Goal: Task Accomplishment & Management: Use online tool/utility

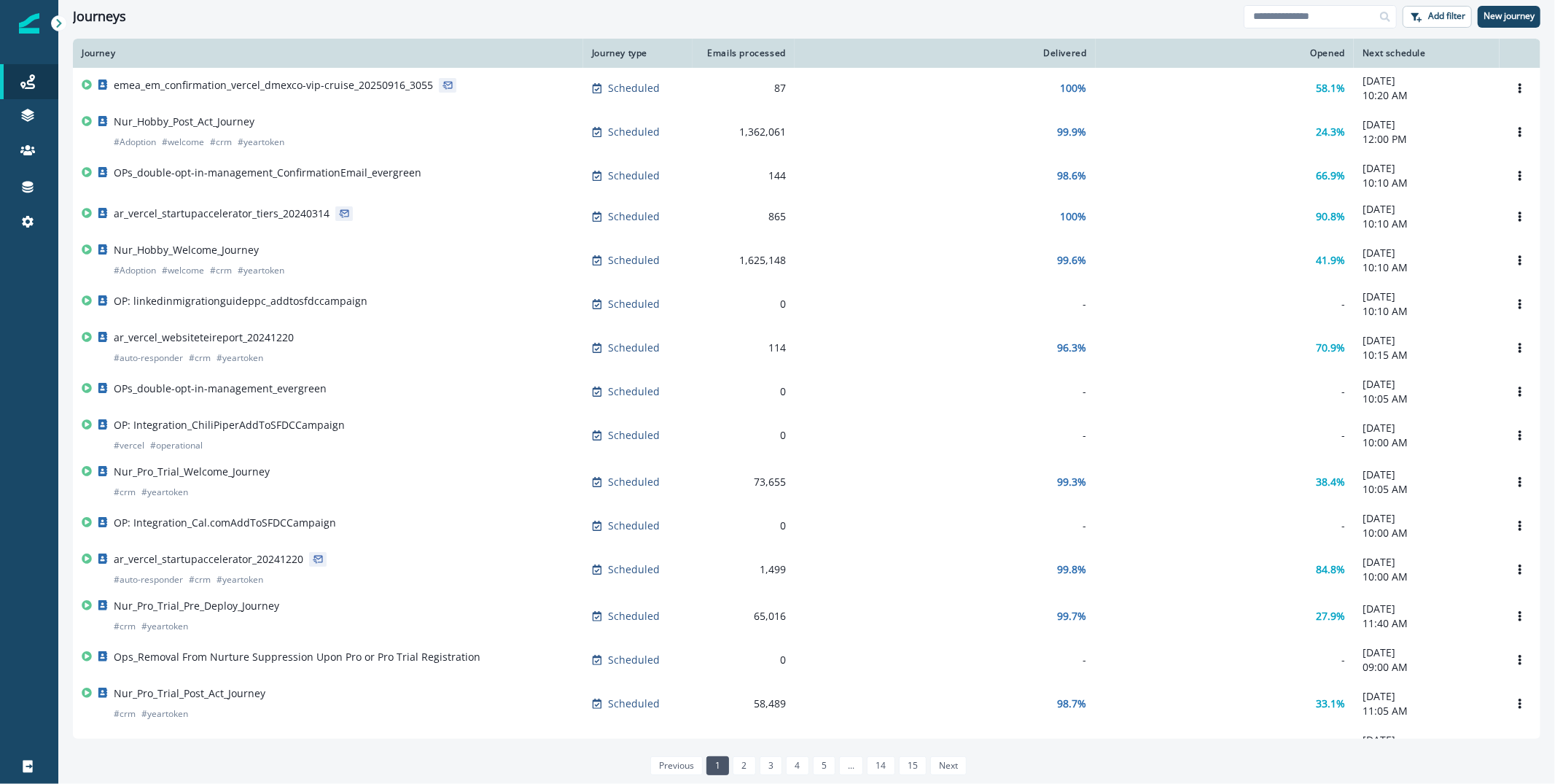
click at [28, 32] on img at bounding box center [29, 23] width 20 height 20
click at [30, 71] on link "Journeys" at bounding box center [29, 82] width 58 height 35
click at [1497, 18] on p "New journey" at bounding box center [1509, 16] width 51 height 10
click at [20, 218] on icon at bounding box center [27, 221] width 15 height 15
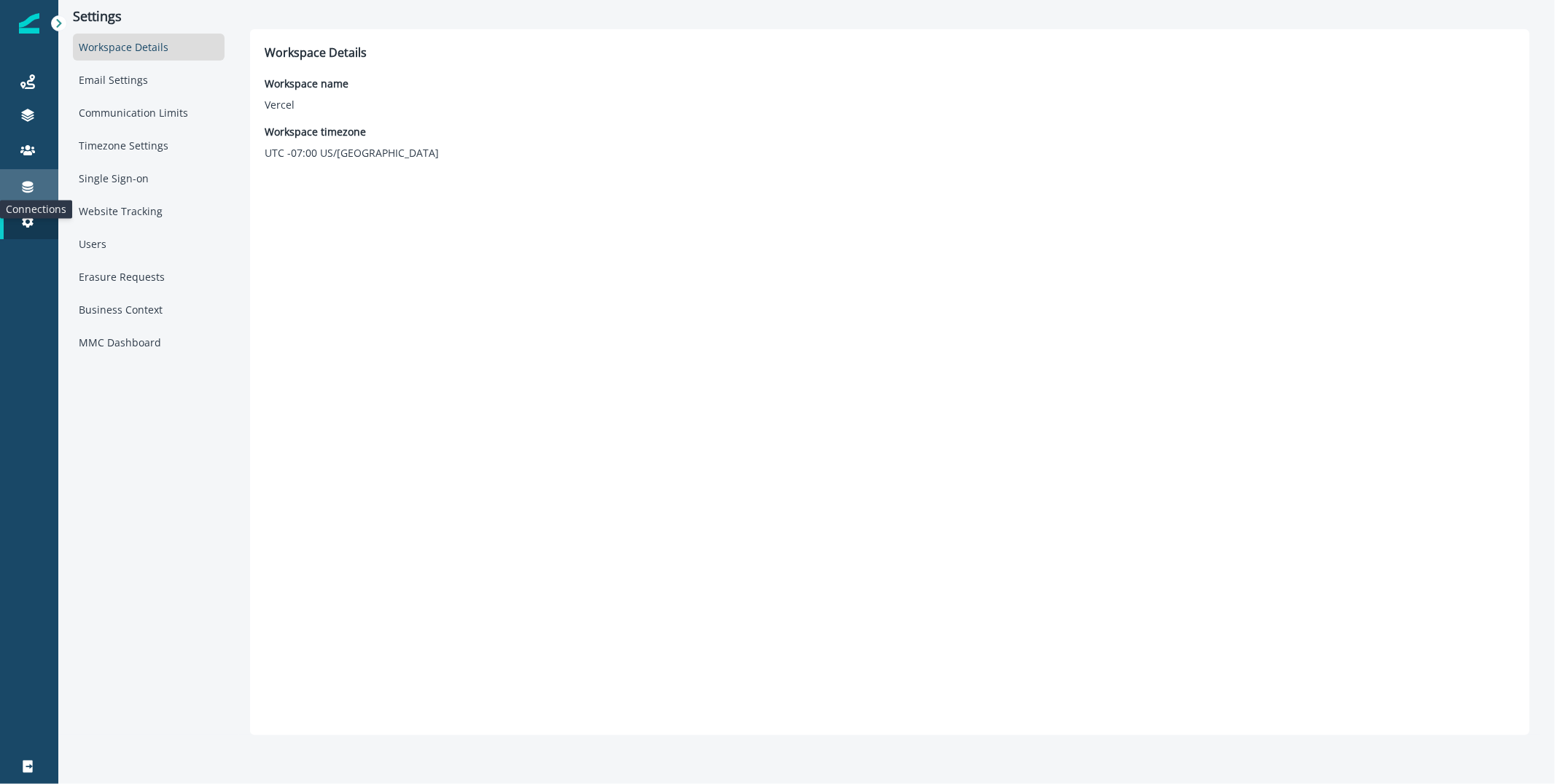
click at [21, 183] on icon at bounding box center [27, 186] width 15 height 15
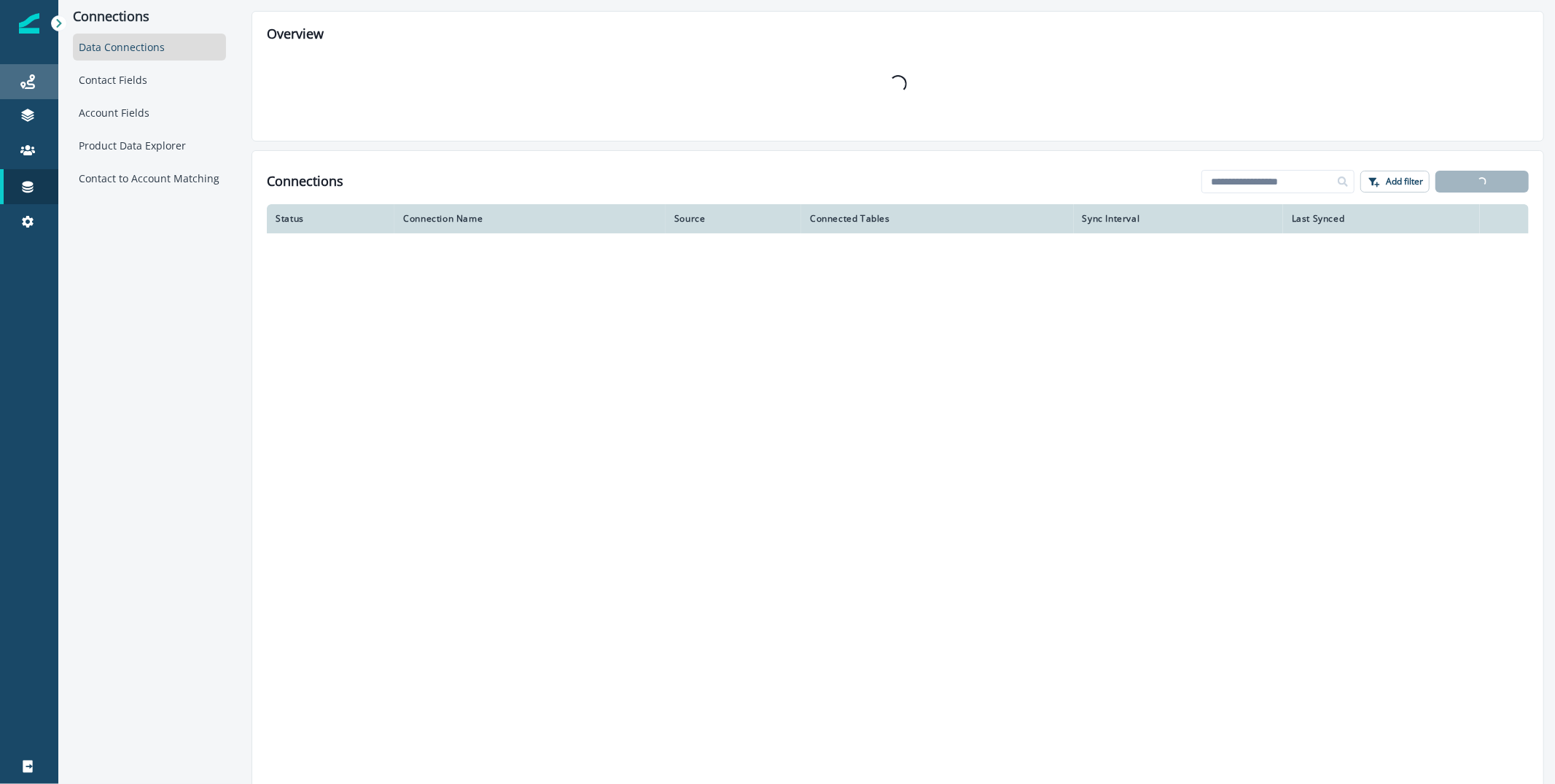
click at [28, 96] on link "Journeys" at bounding box center [29, 82] width 58 height 35
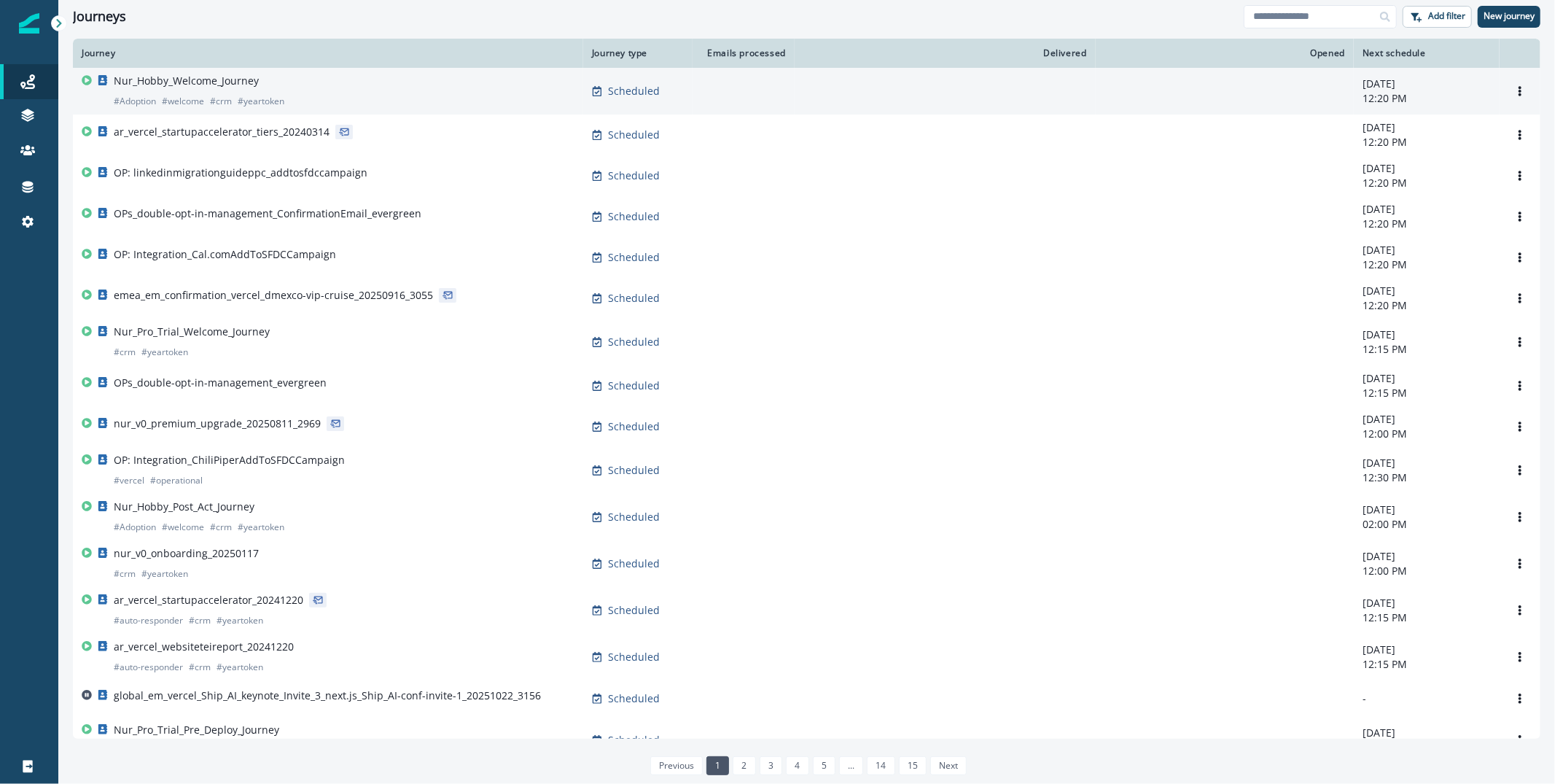
click at [257, 79] on div "Nur_Hobby_Welcome_Journey # Adoption # welcome # crm # yeartoken" at bounding box center [199, 91] width 171 height 35
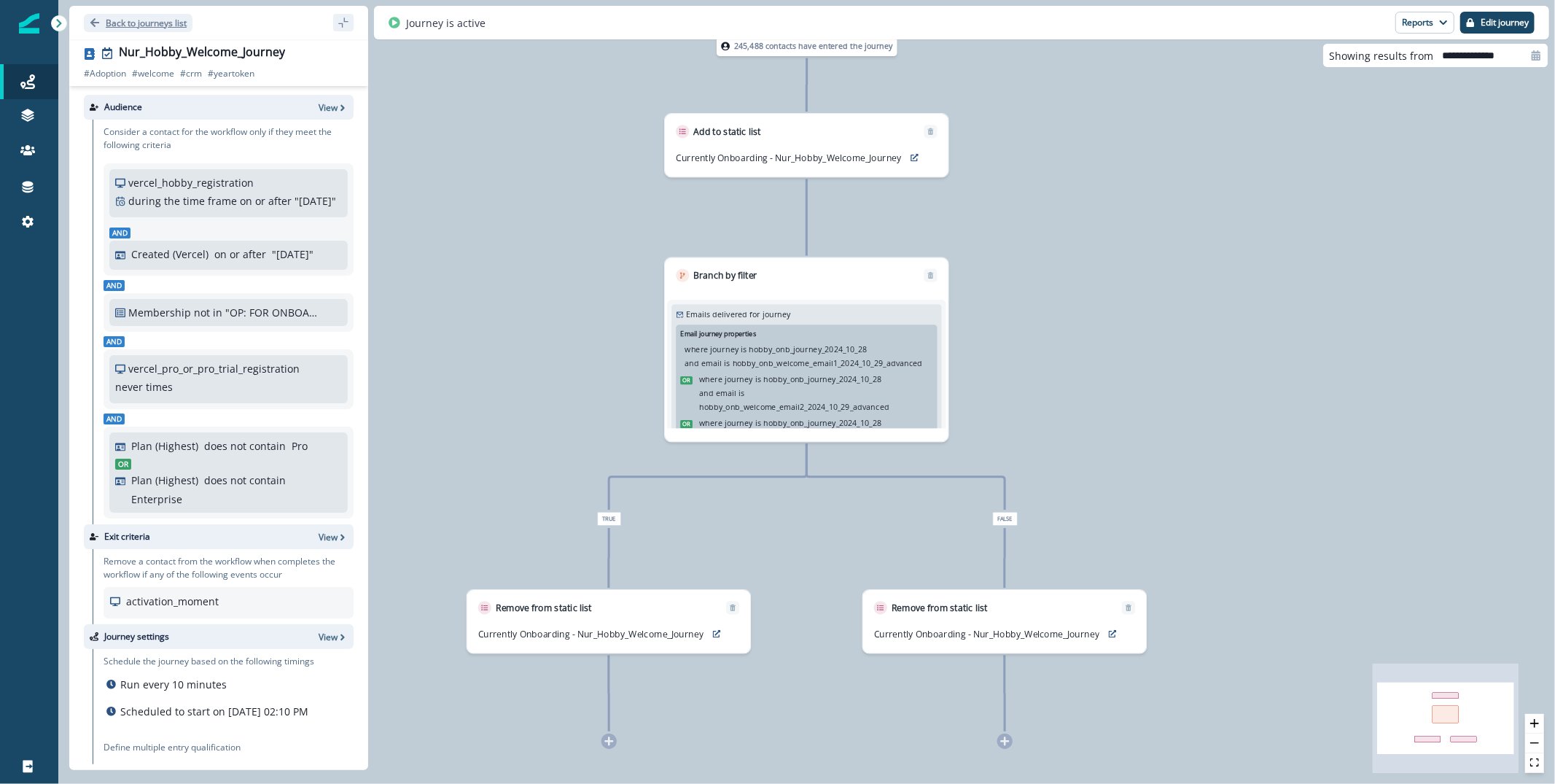
click at [136, 17] on p "Back to journeys list" at bounding box center [146, 23] width 81 height 12
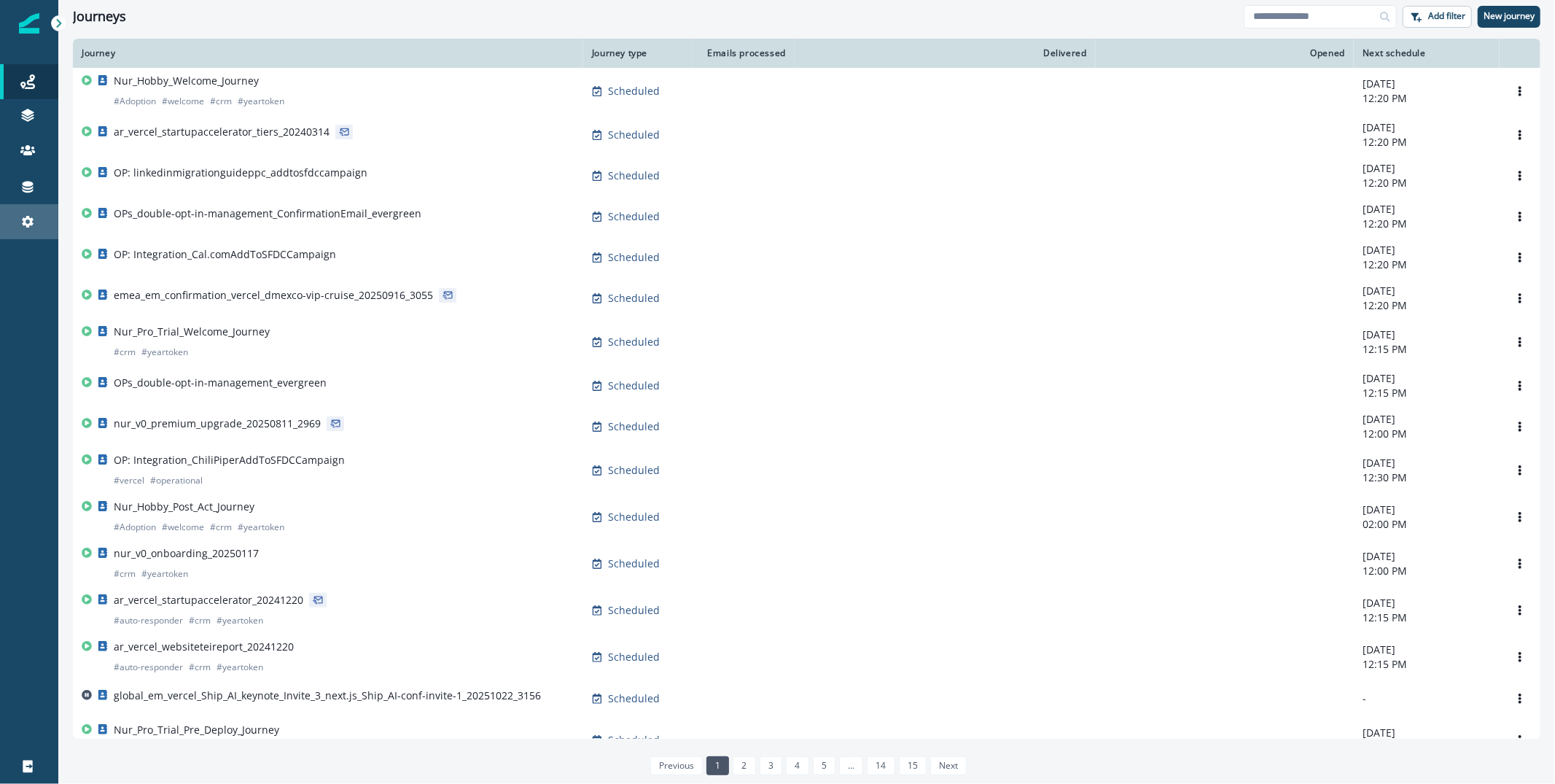
click at [38, 223] on div "Settings" at bounding box center [30, 221] width 47 height 18
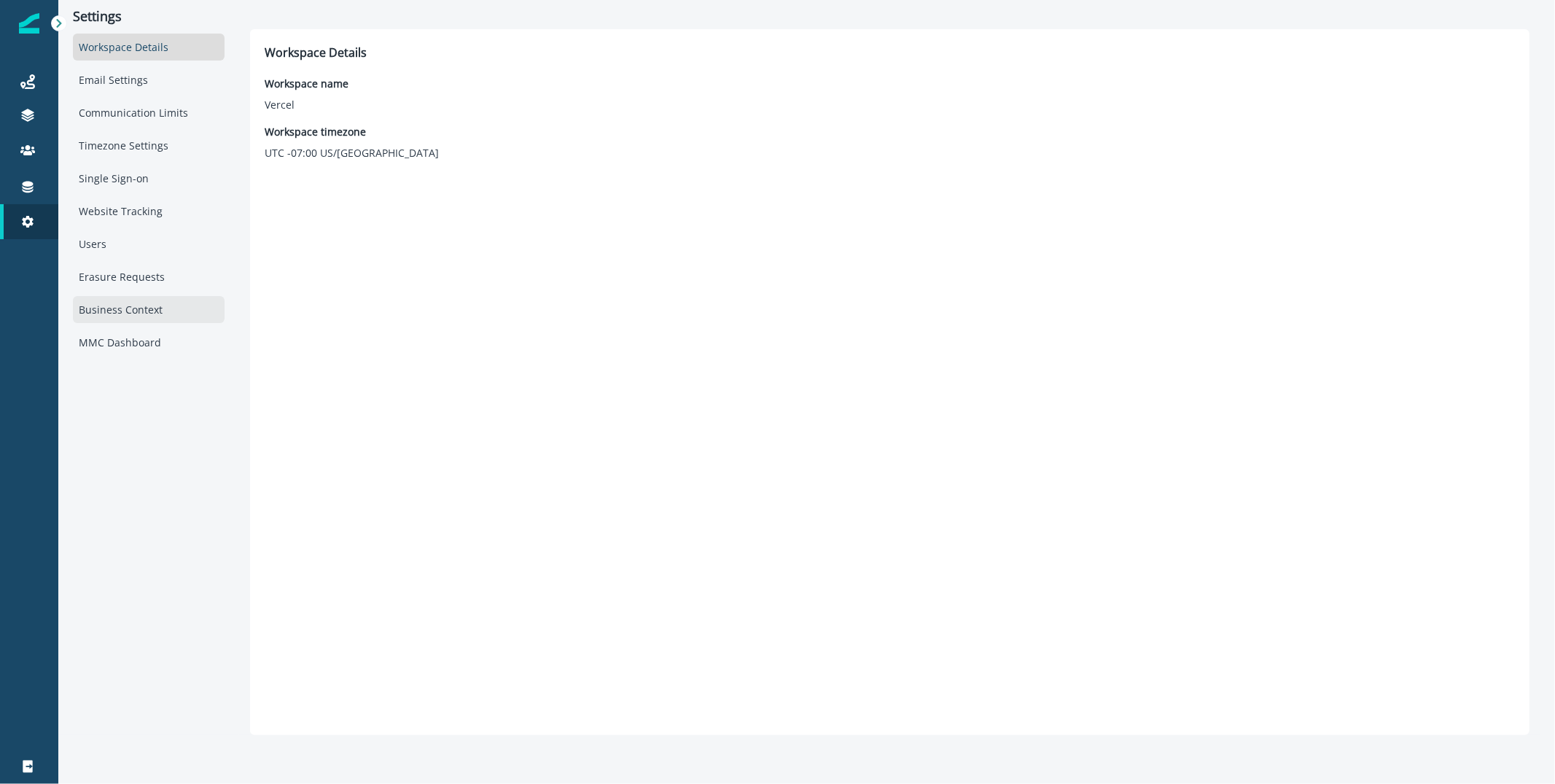
click at [128, 298] on div "Business Context" at bounding box center [148, 309] width 152 height 27
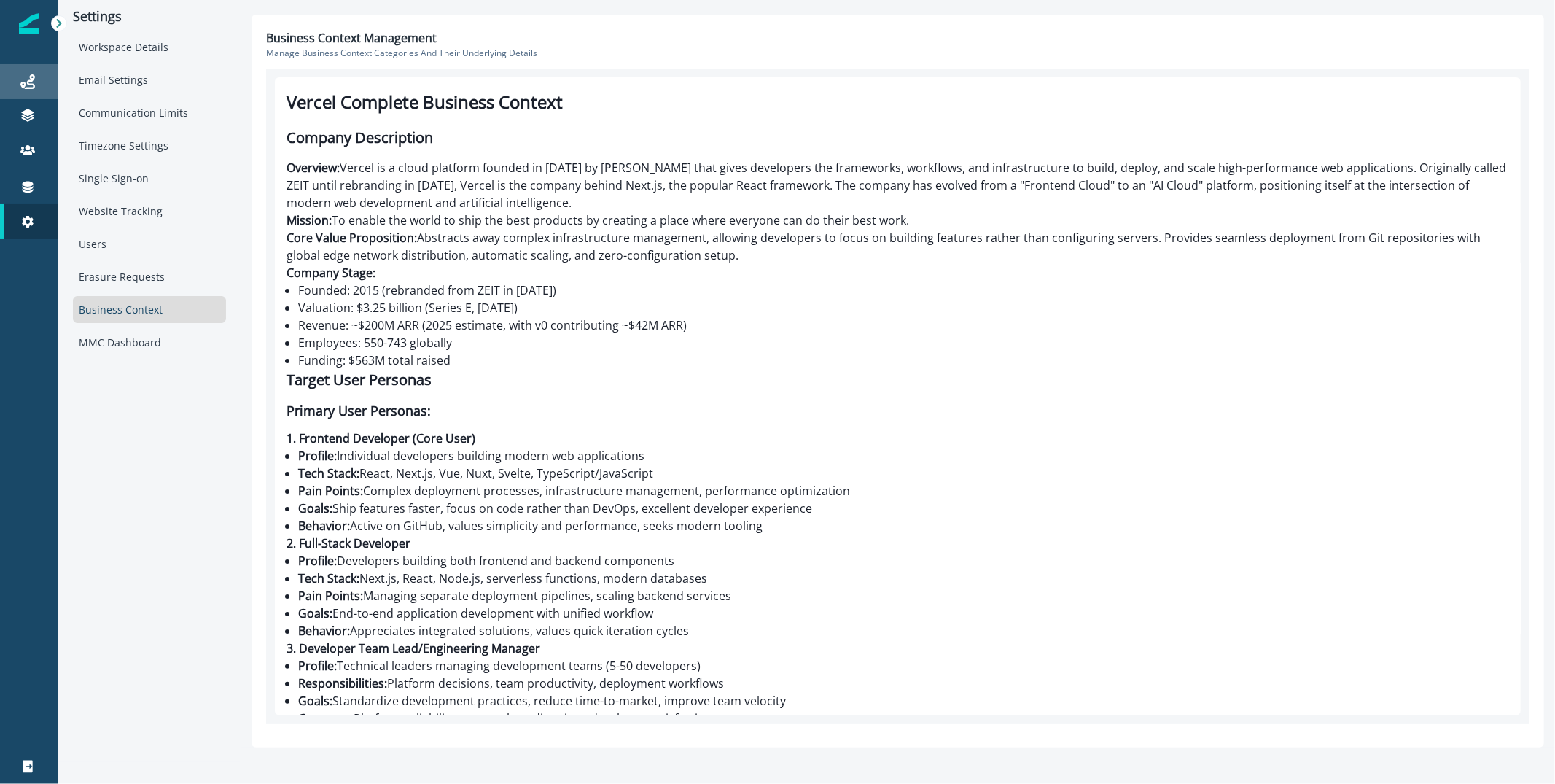
click at [9, 66] on link "Journeys" at bounding box center [29, 82] width 58 height 35
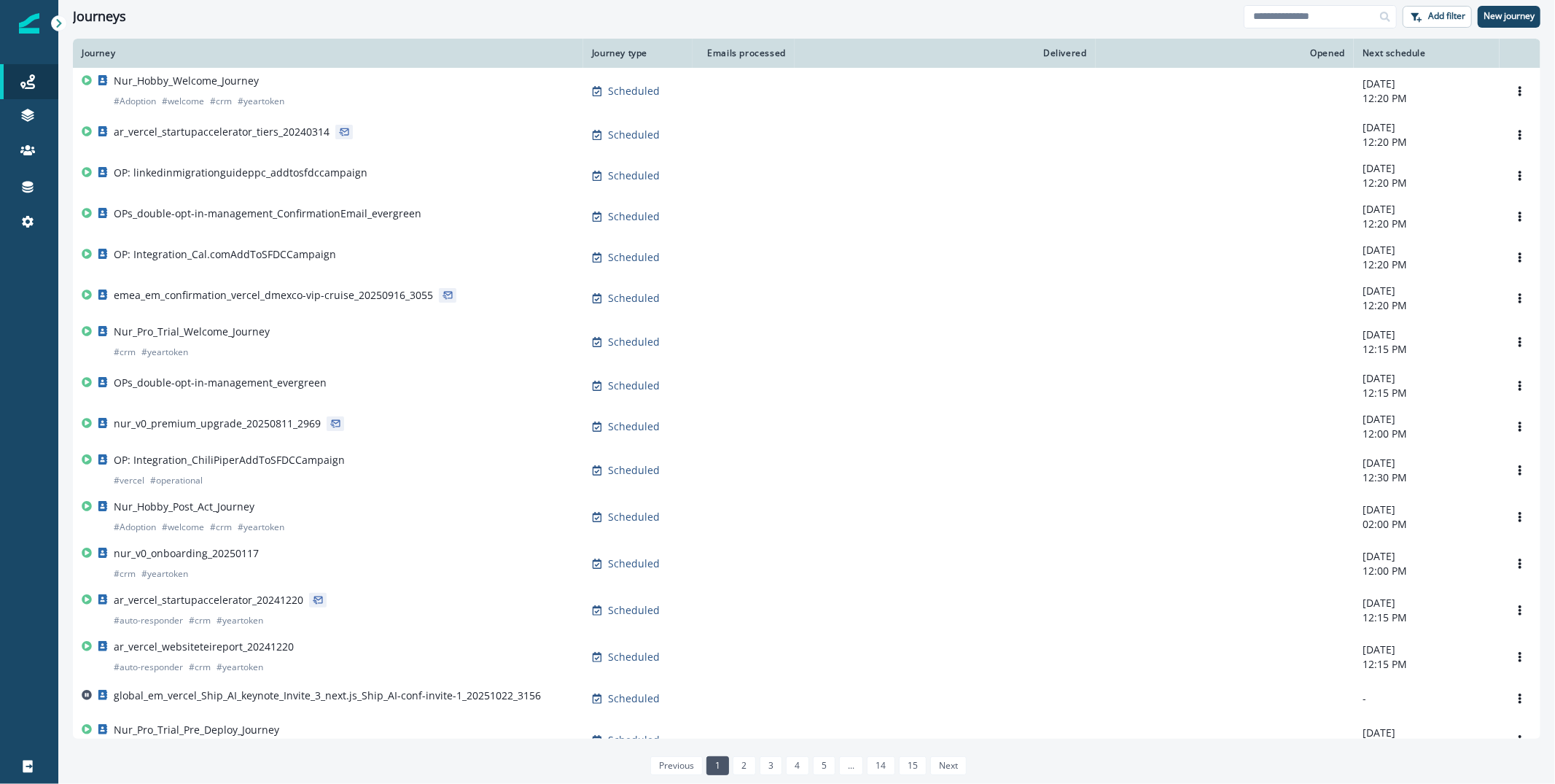
click at [27, 30] on img at bounding box center [29, 23] width 20 height 20
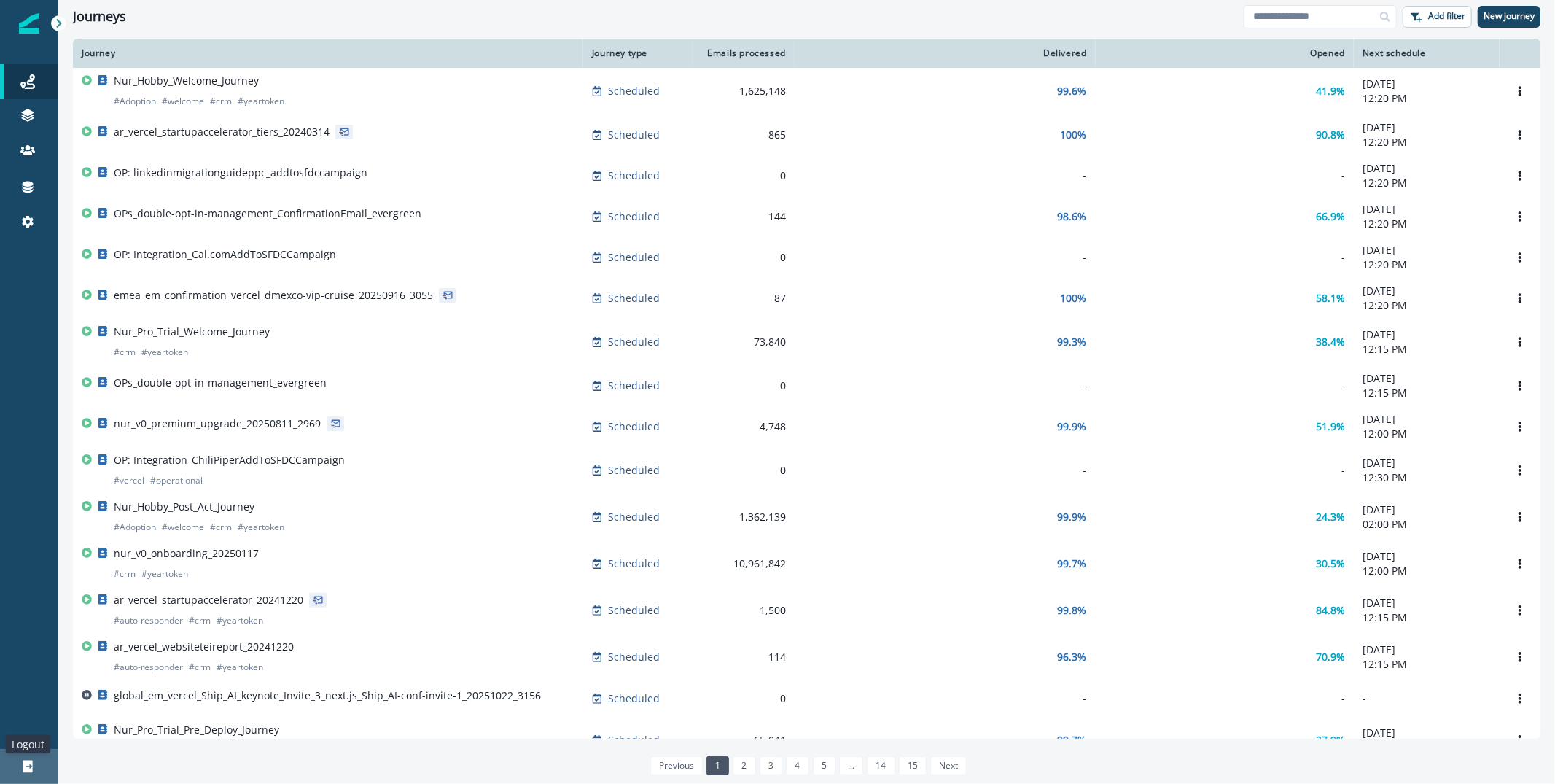
click at [30, 763] on icon at bounding box center [27, 766] width 9 height 12
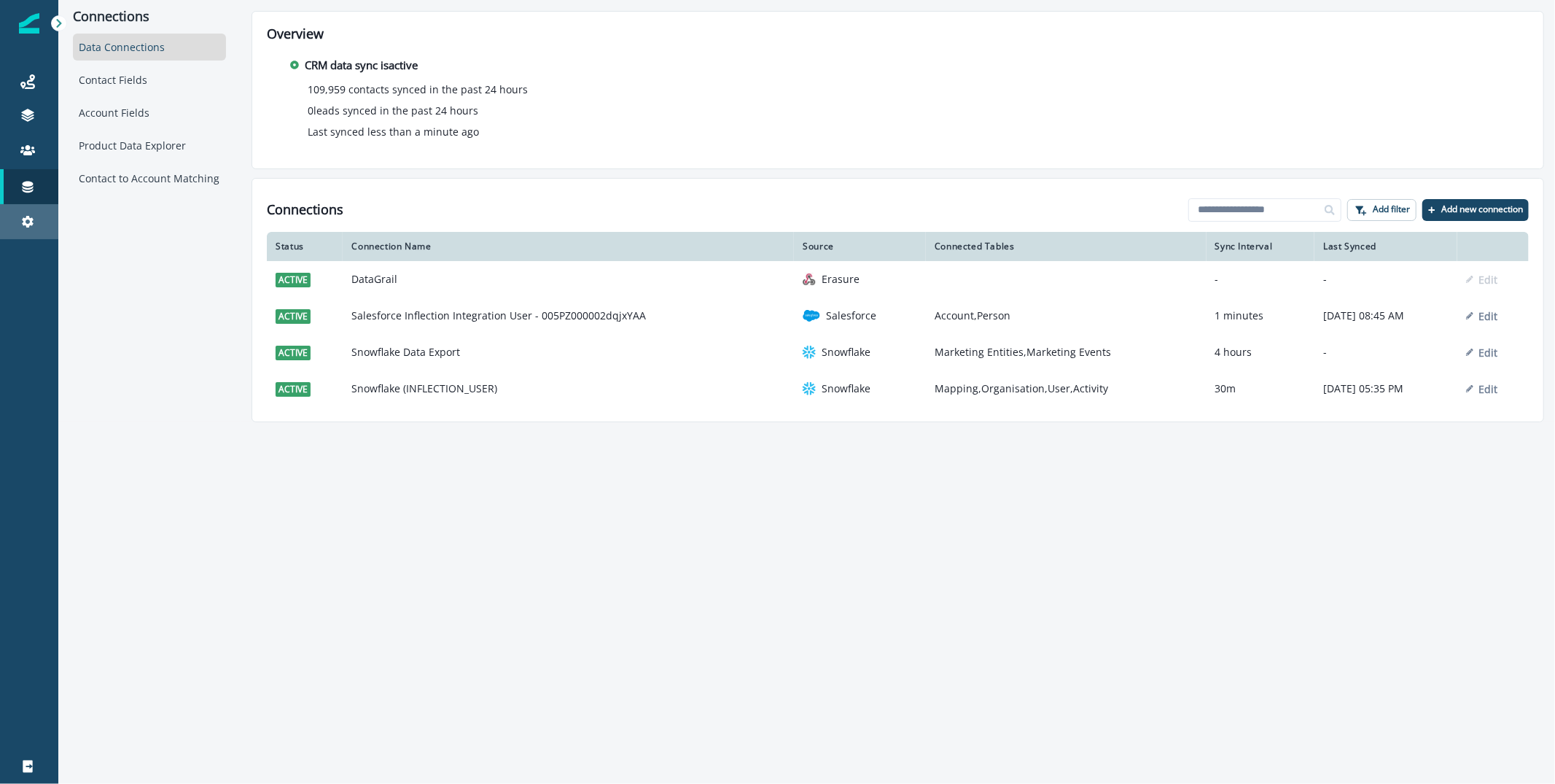
click at [14, 224] on div "Settings" at bounding box center [30, 221] width 47 height 18
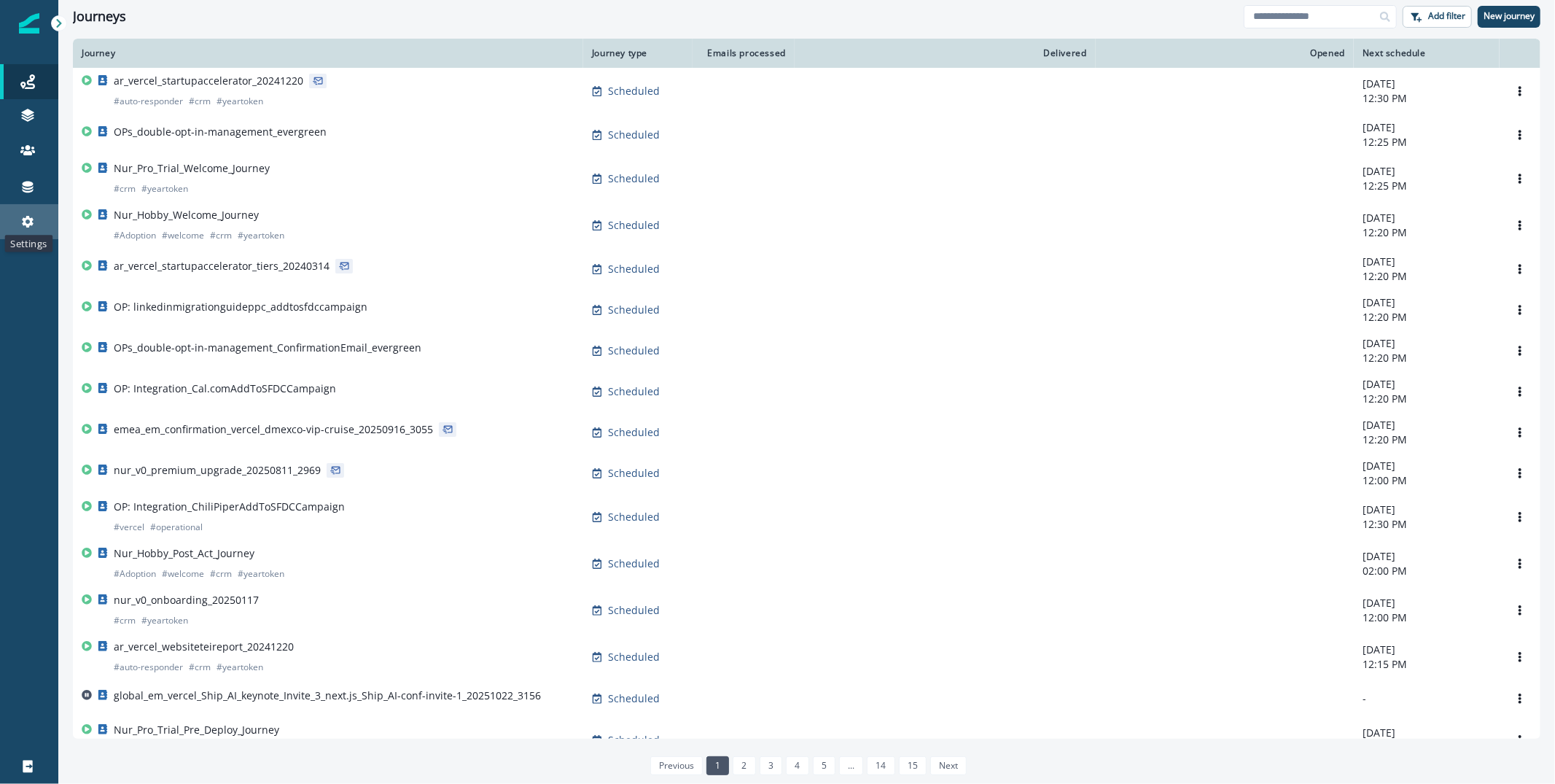
click at [30, 218] on icon at bounding box center [27, 221] width 12 height 12
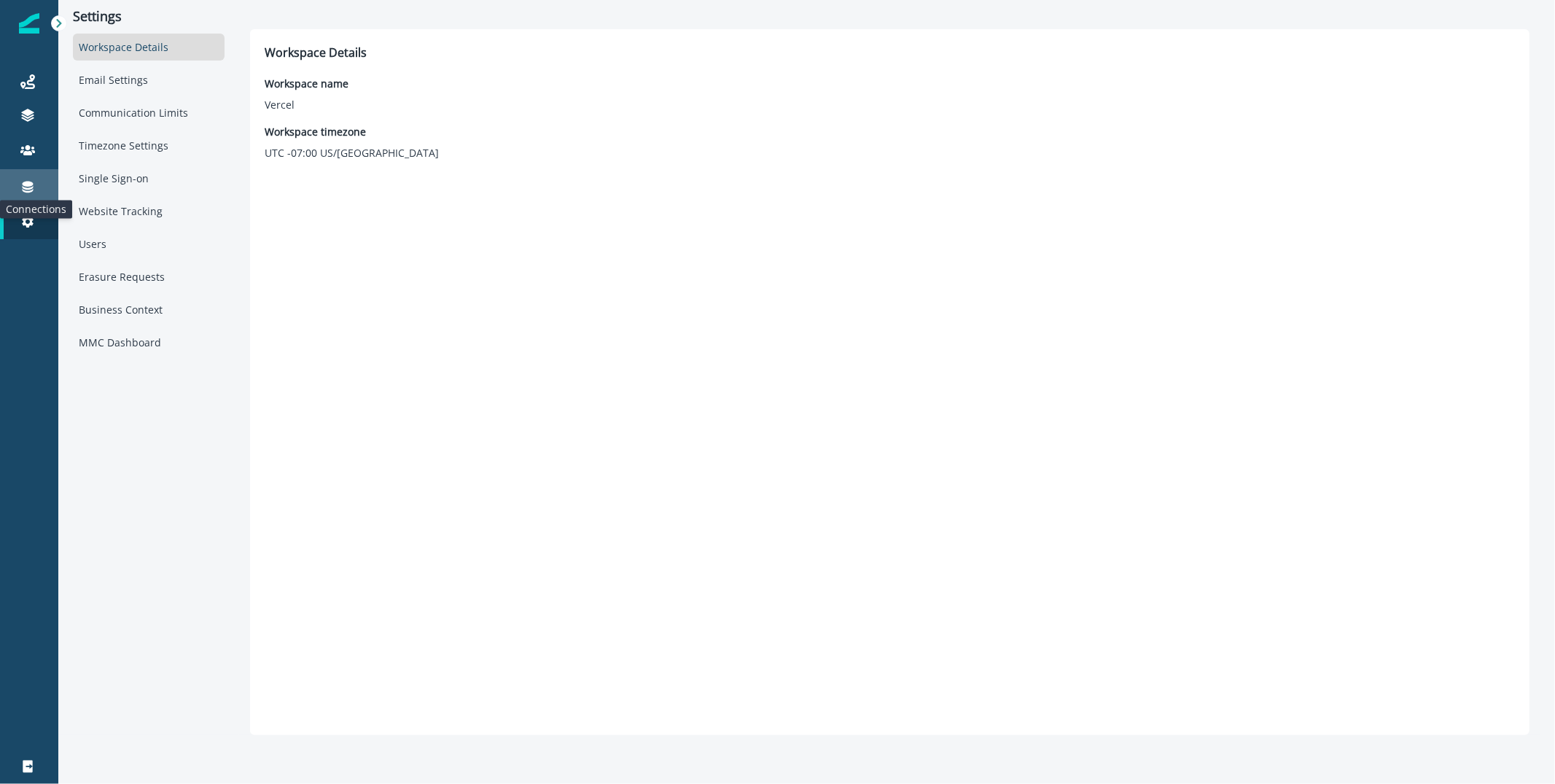
click at [23, 186] on icon at bounding box center [28, 187] width 11 height 12
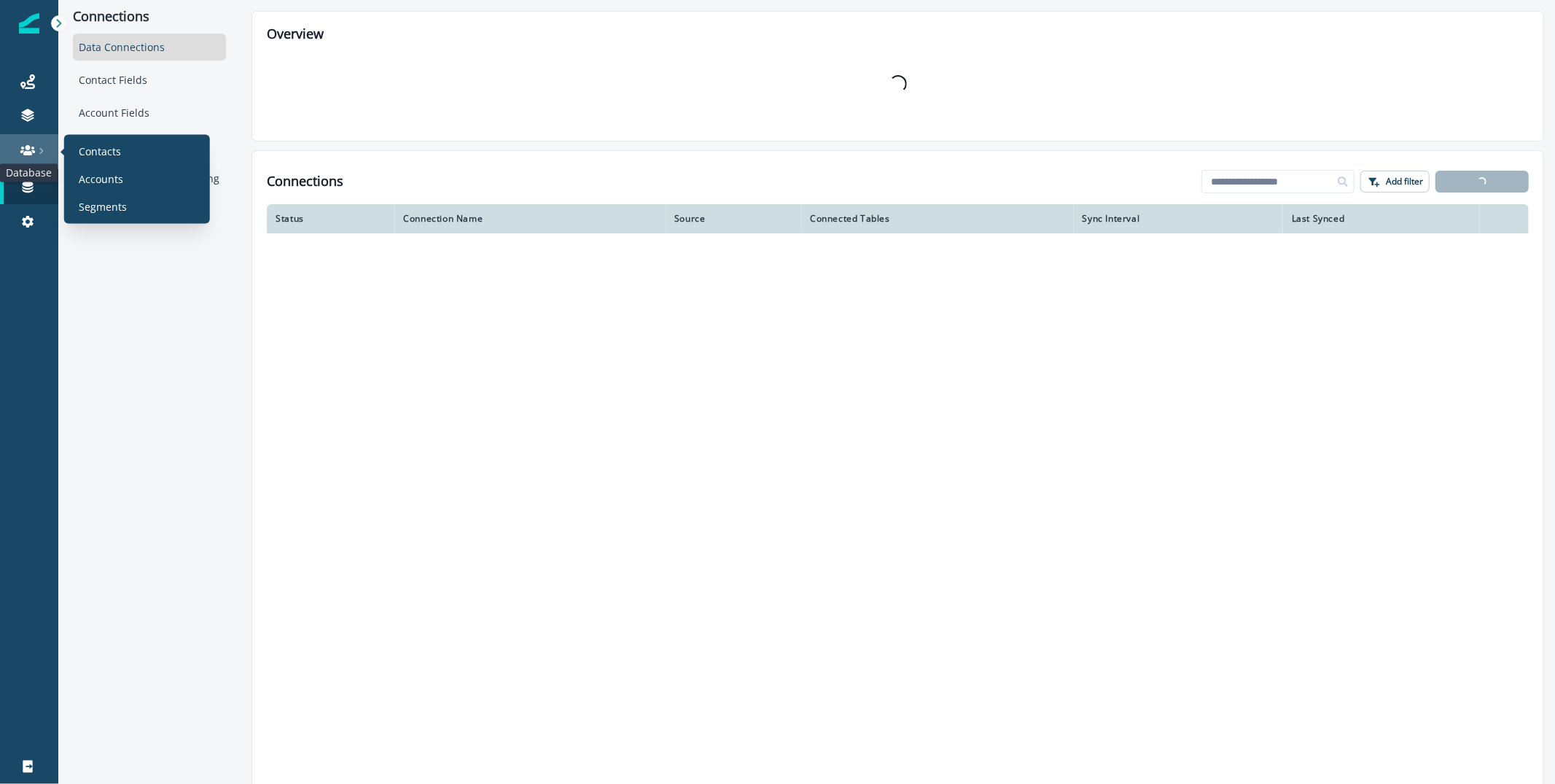
click at [25, 151] on icon at bounding box center [27, 150] width 15 height 10
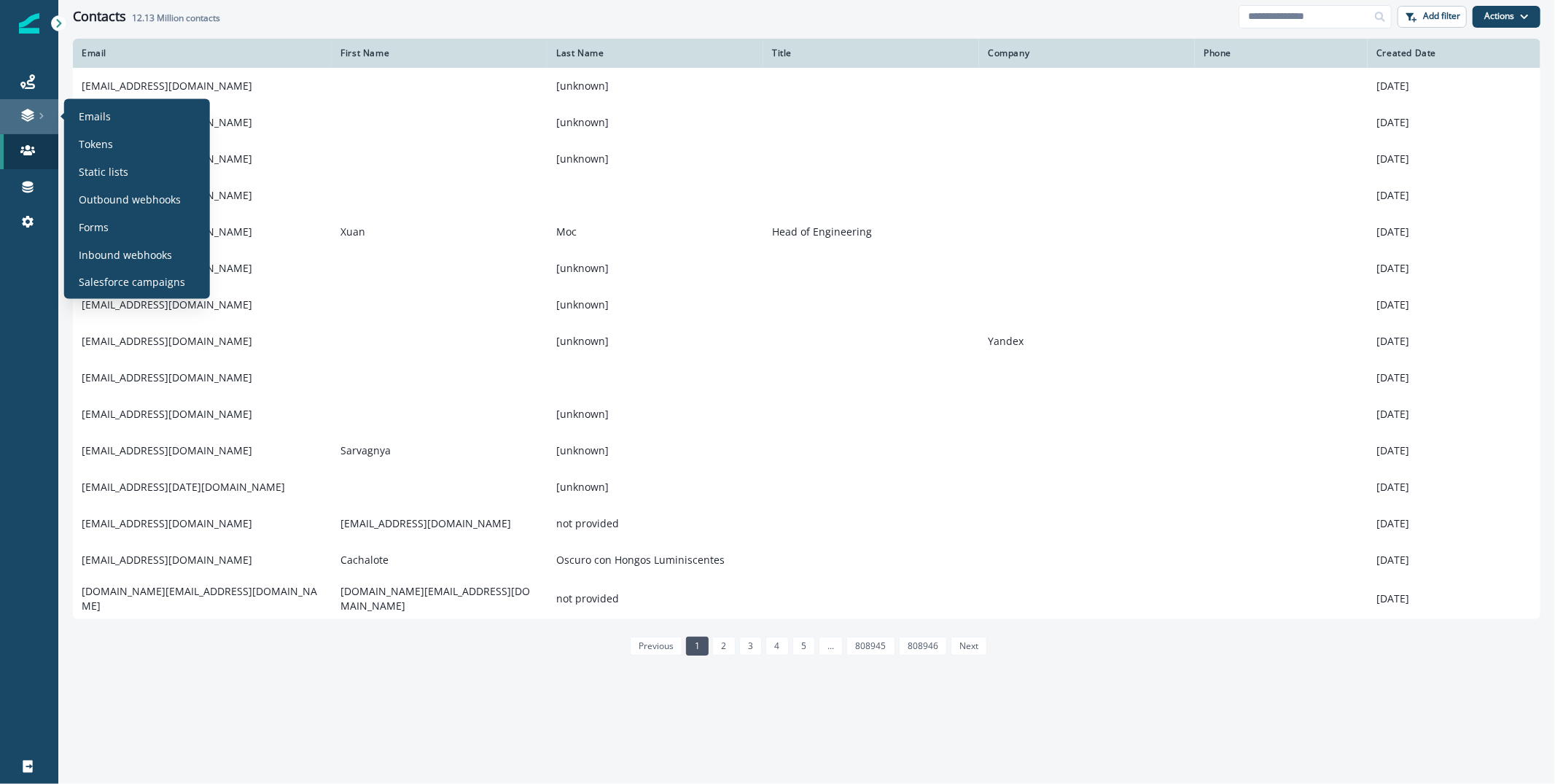
click at [30, 104] on link at bounding box center [29, 117] width 58 height 35
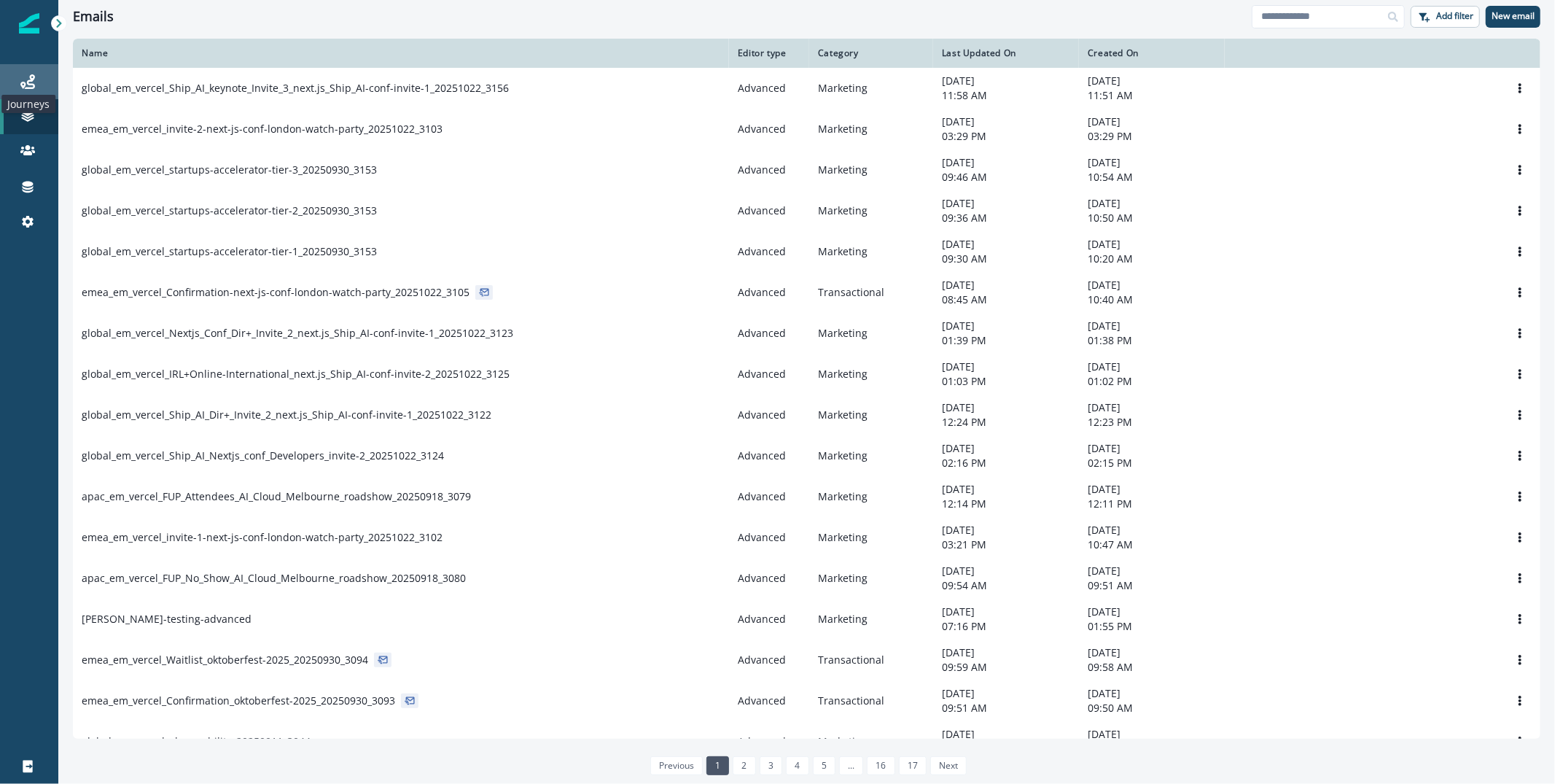
click at [33, 84] on icon at bounding box center [27, 82] width 15 height 15
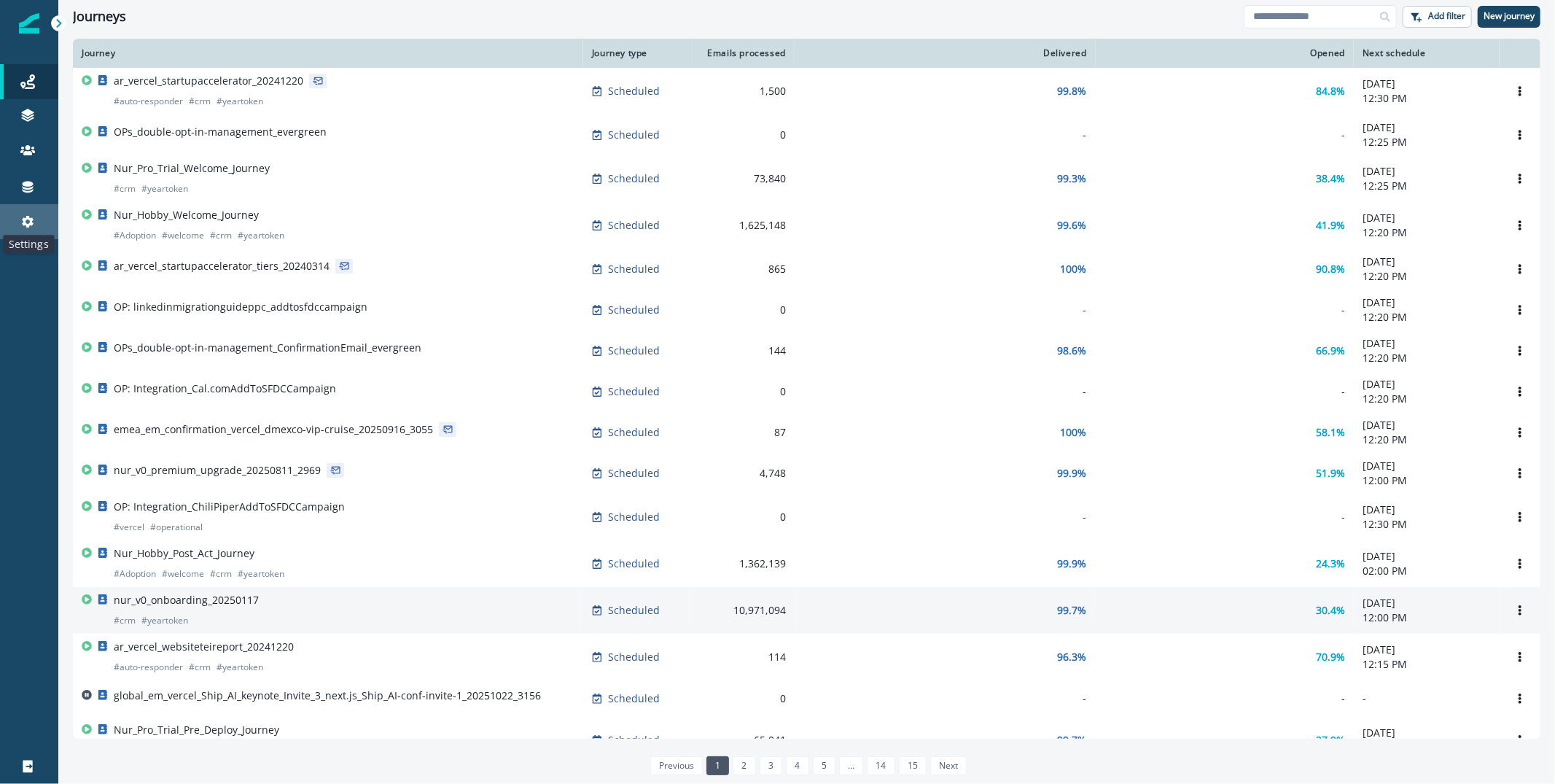
click at [30, 215] on icon at bounding box center [27, 221] width 15 height 15
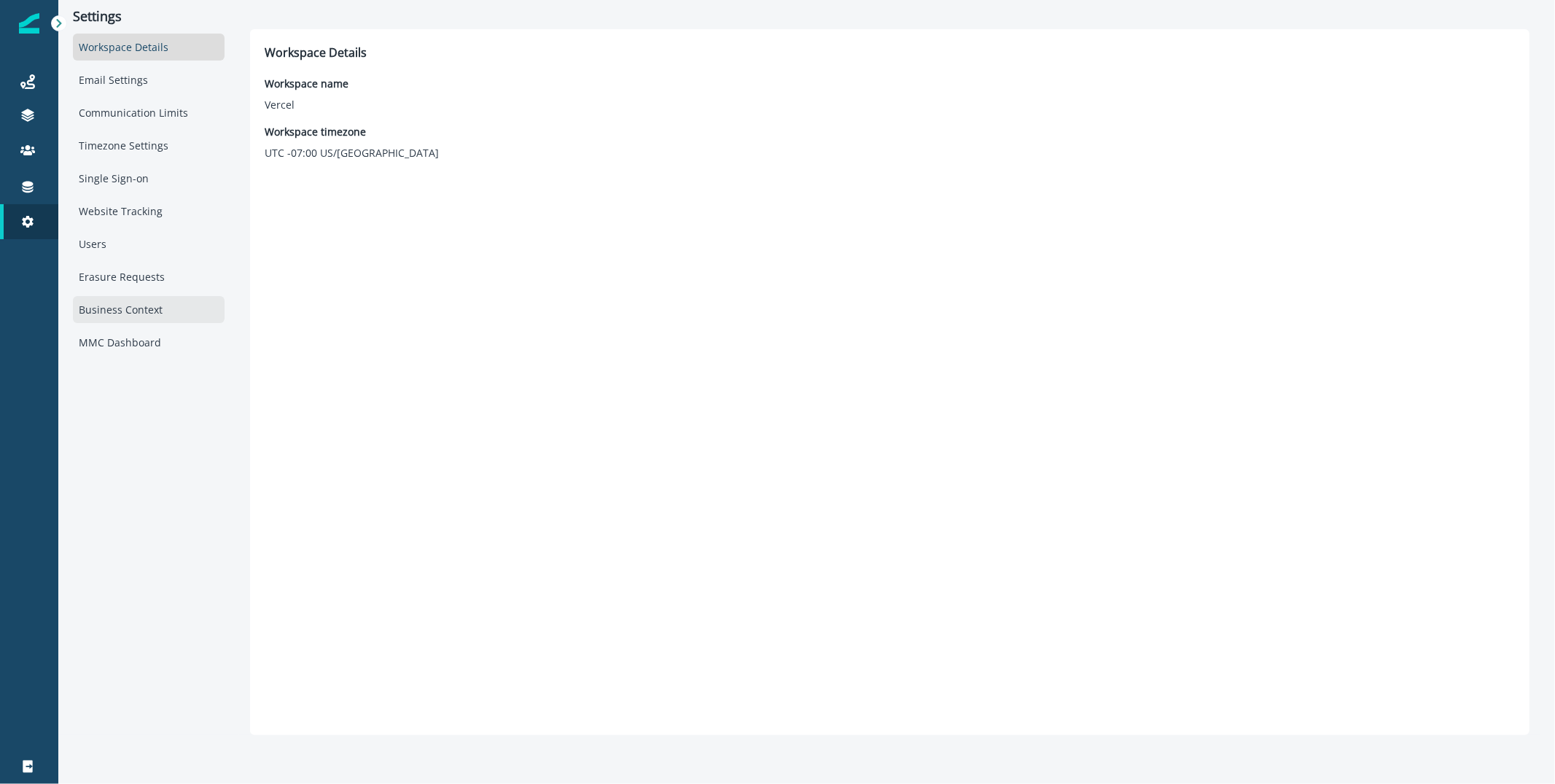
click at [117, 317] on div "Business Context" at bounding box center [148, 309] width 152 height 27
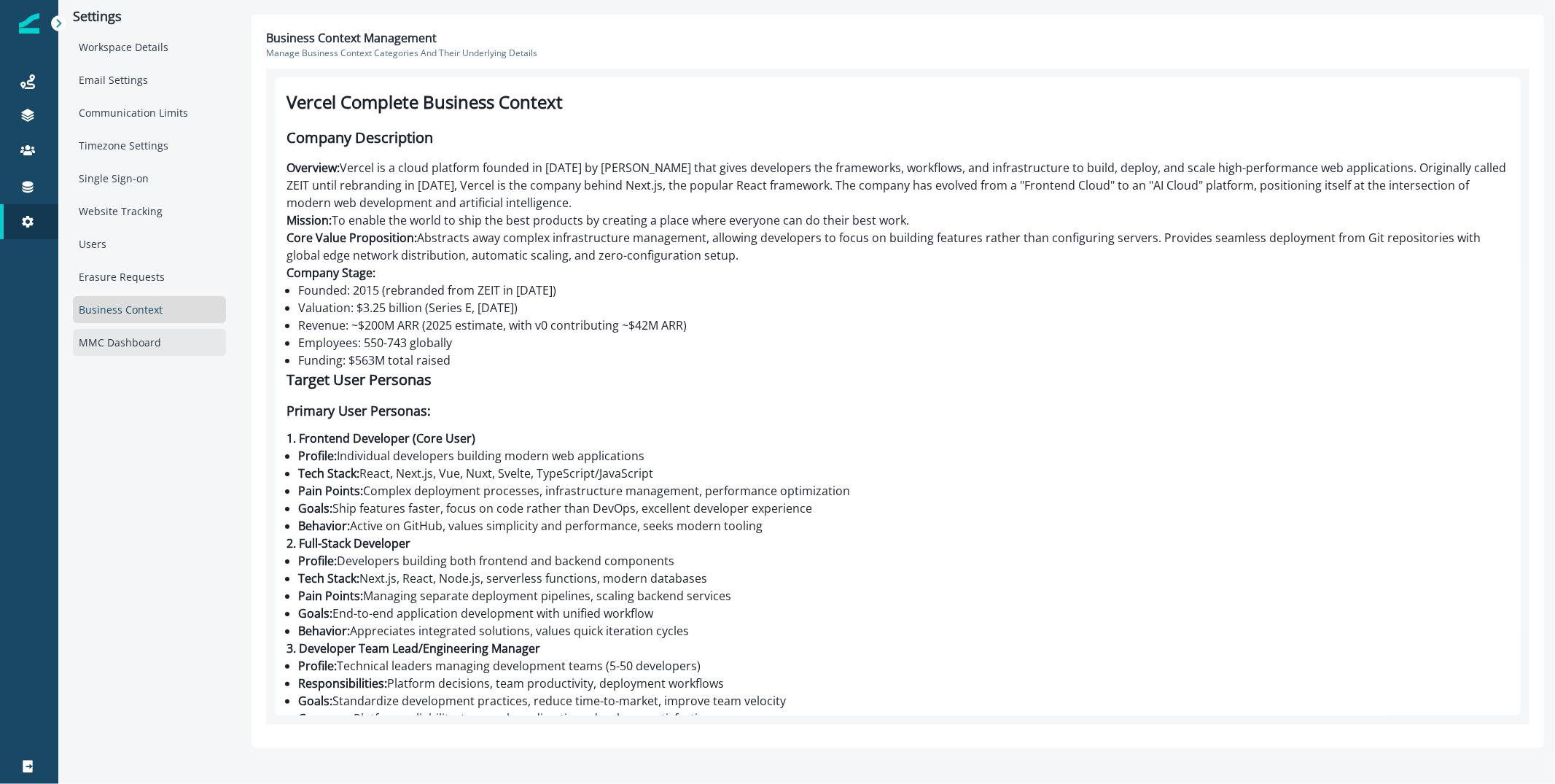
click at [133, 338] on div "MMC Dashboard" at bounding box center [149, 342] width 153 height 27
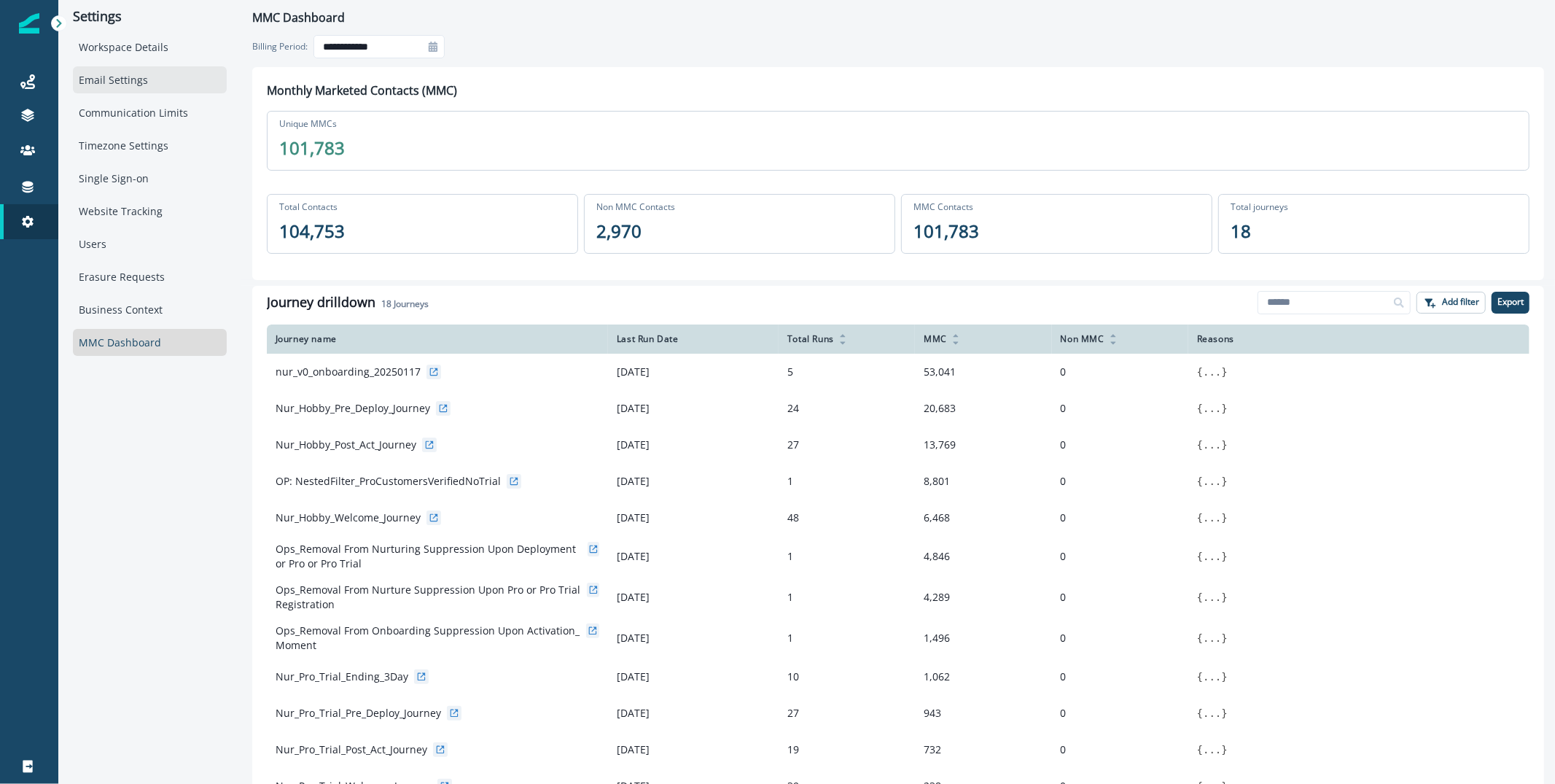
click at [128, 81] on div "Email Settings" at bounding box center [150, 79] width 154 height 27
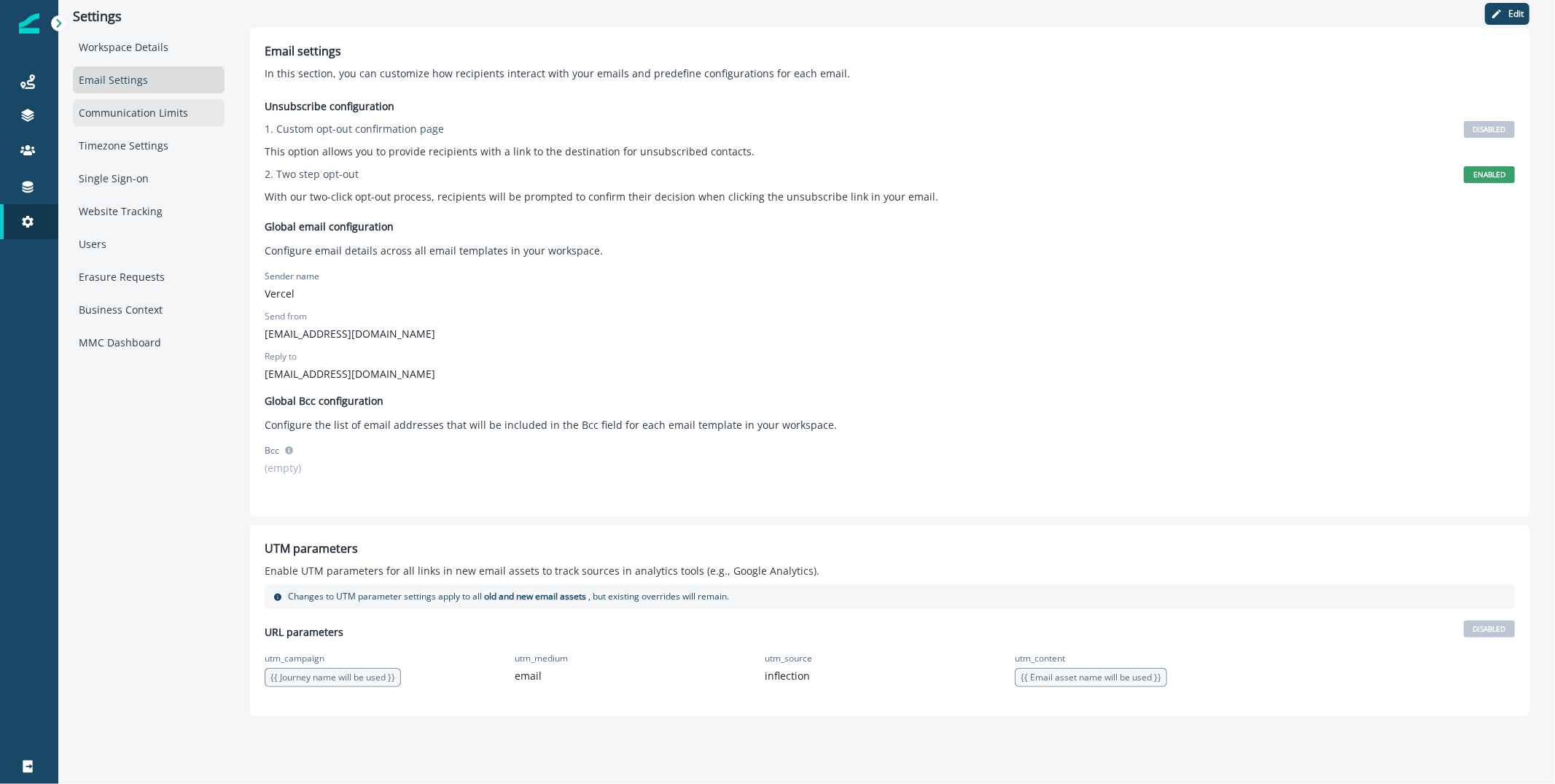
click at [141, 108] on div "Communication Limits" at bounding box center [148, 113] width 152 height 27
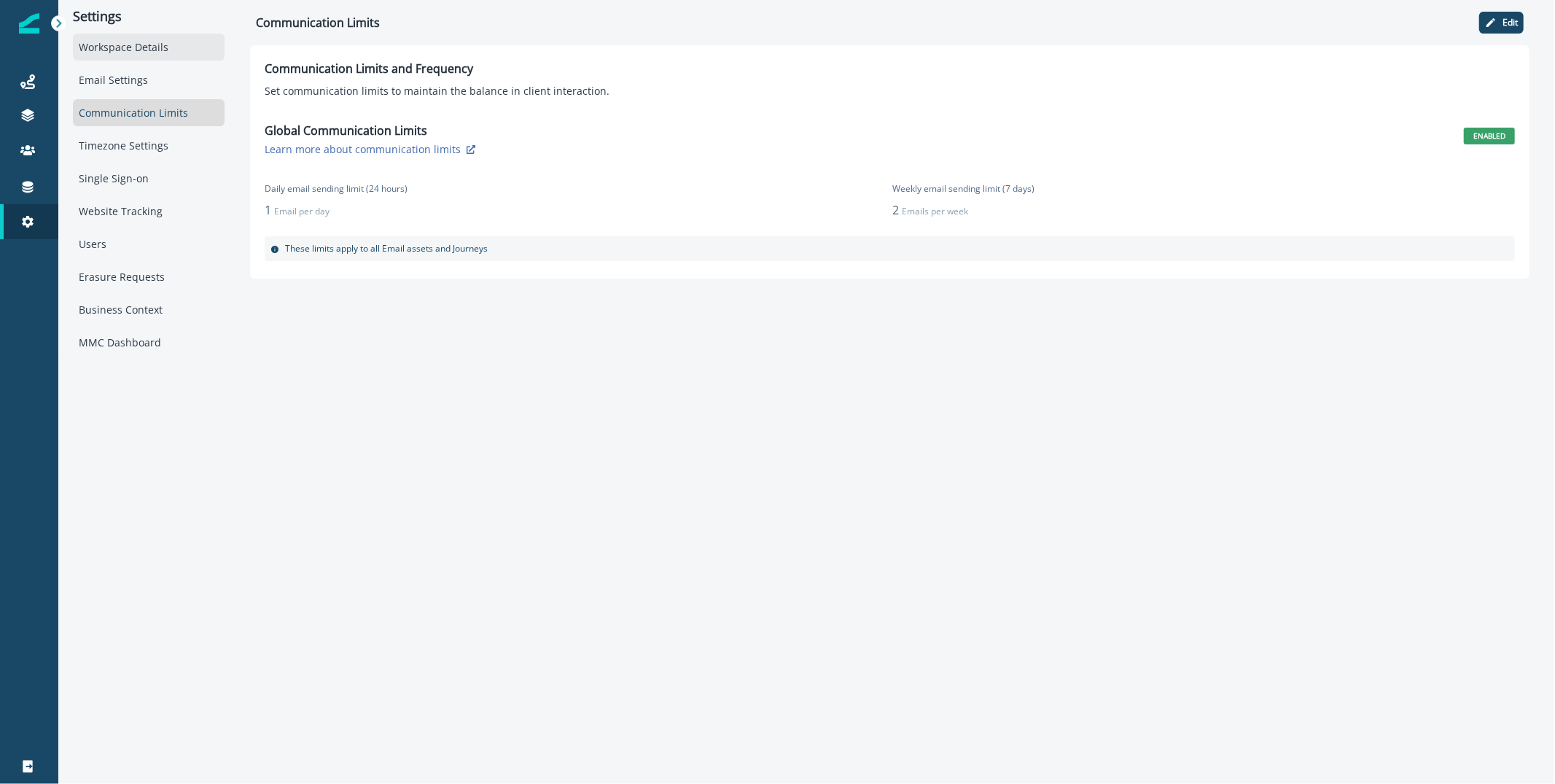
click at [147, 38] on div "Workspace Details" at bounding box center [148, 47] width 152 height 27
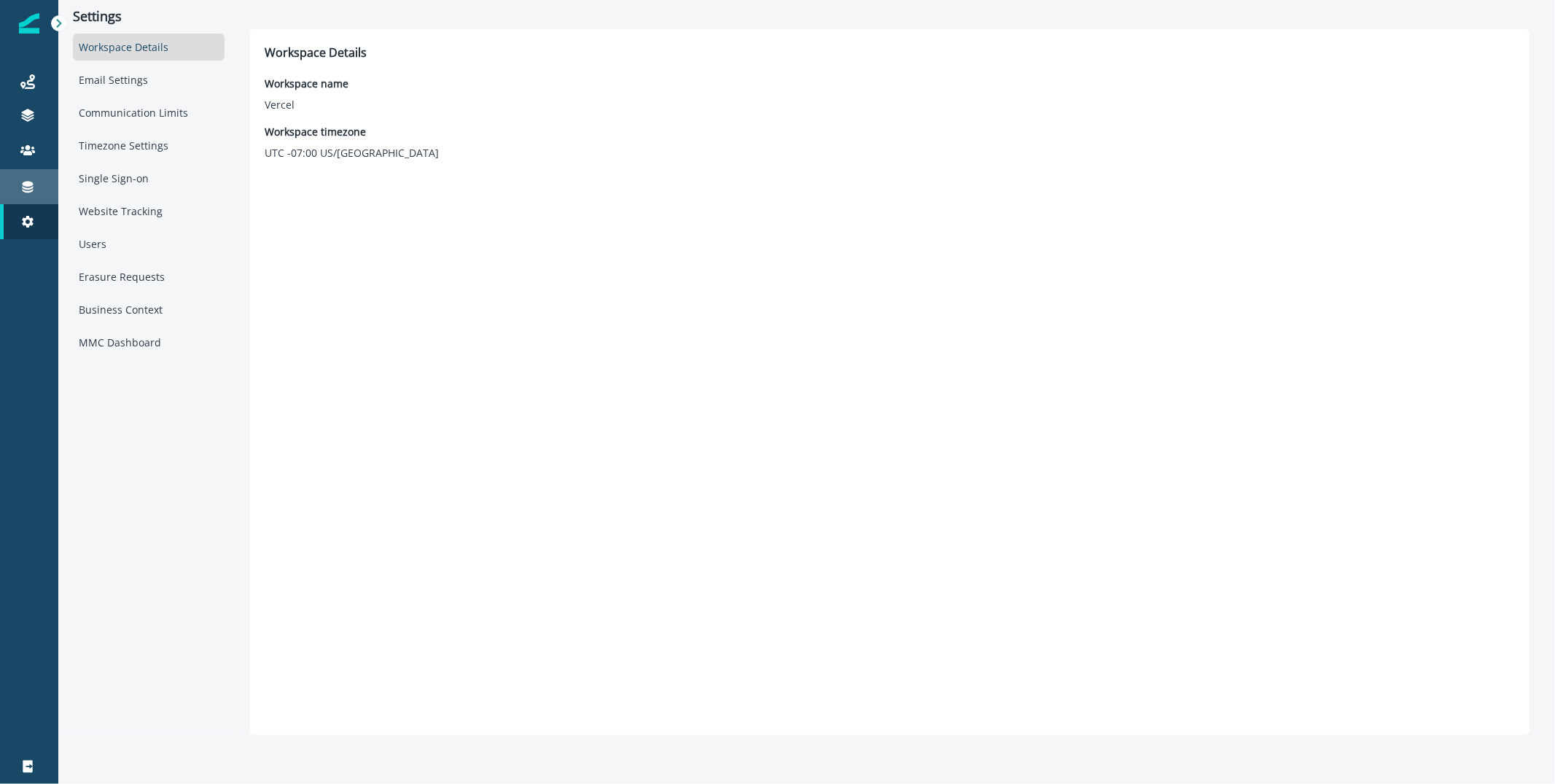
click at [28, 178] on div "Connections" at bounding box center [30, 186] width 47 height 18
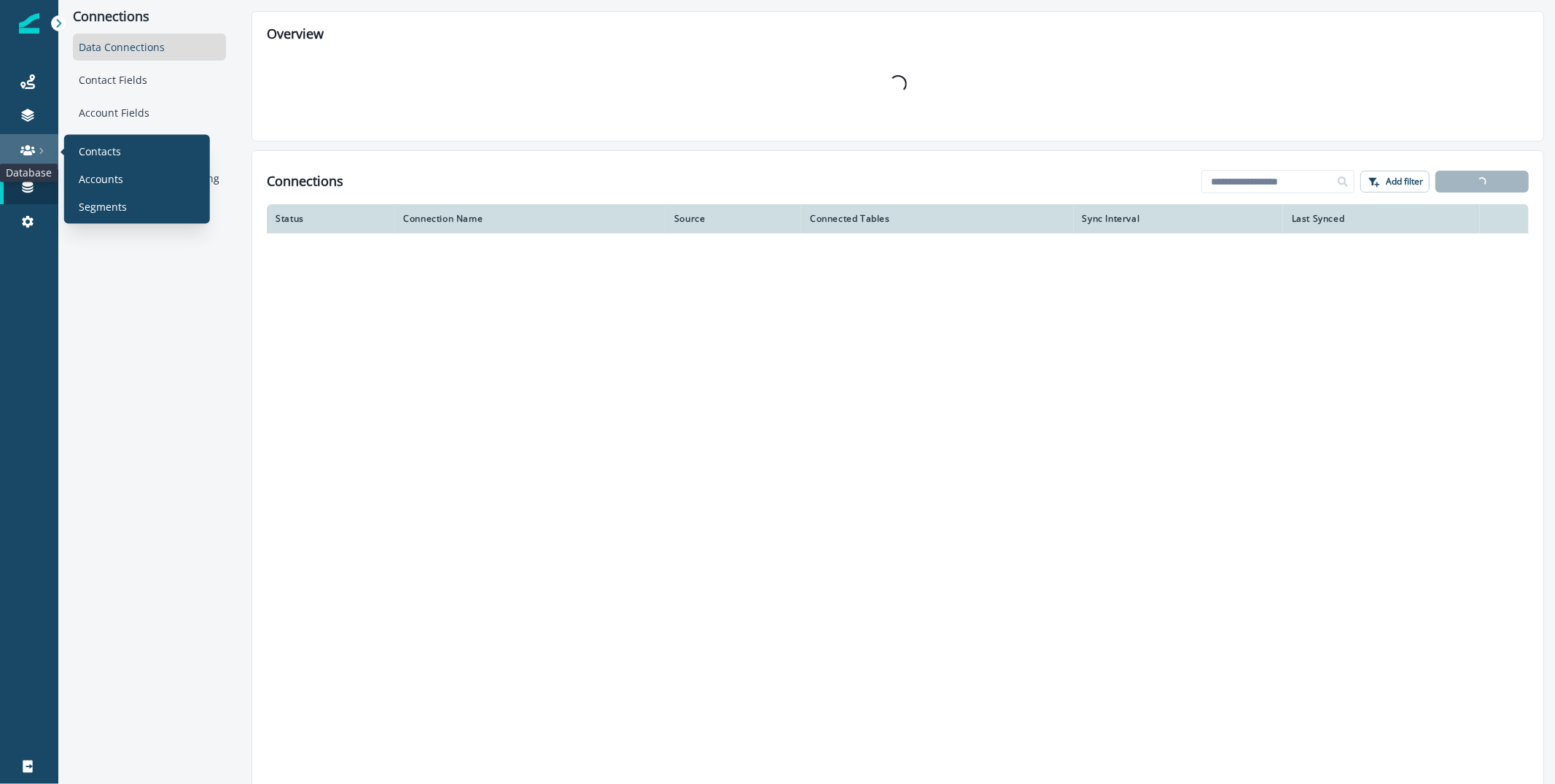
click at [24, 147] on icon at bounding box center [27, 150] width 15 height 15
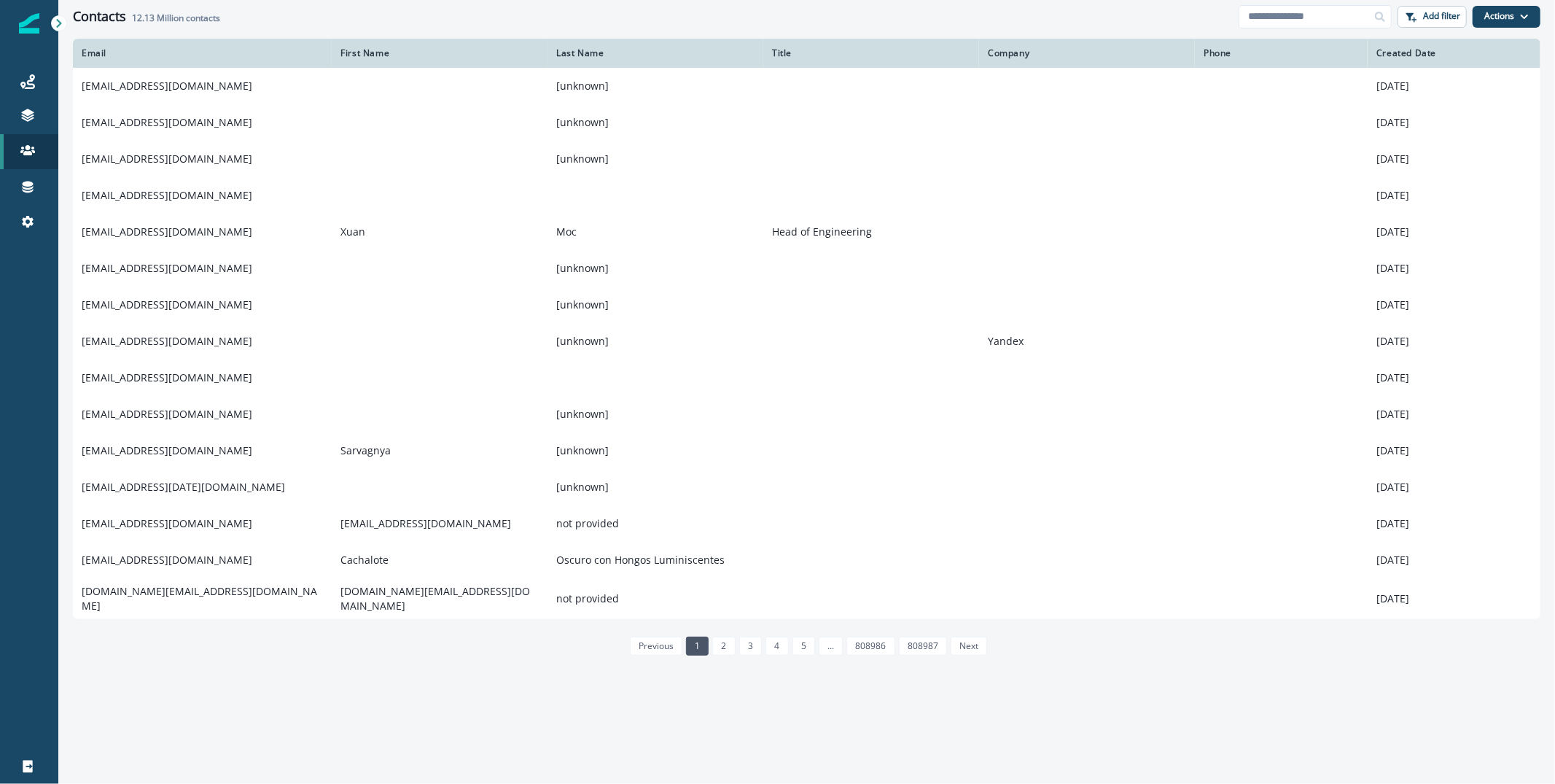
click at [237, 16] on div "Contacts 12.13 Million contacts" at bounding box center [656, 16] width 1166 height 16
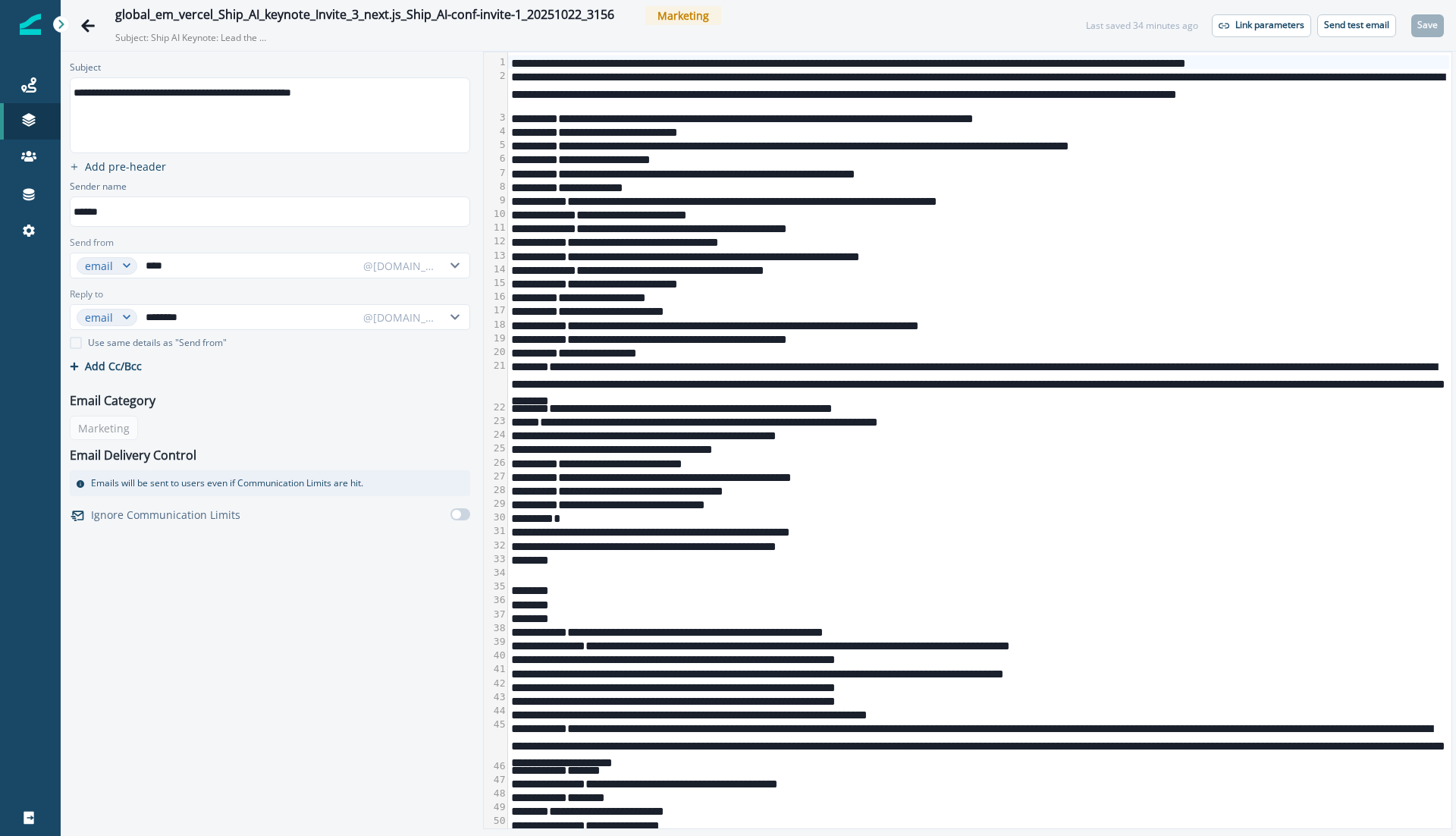
click at [669, 175] on div "**********" at bounding box center [979, 172] width 942 height 14
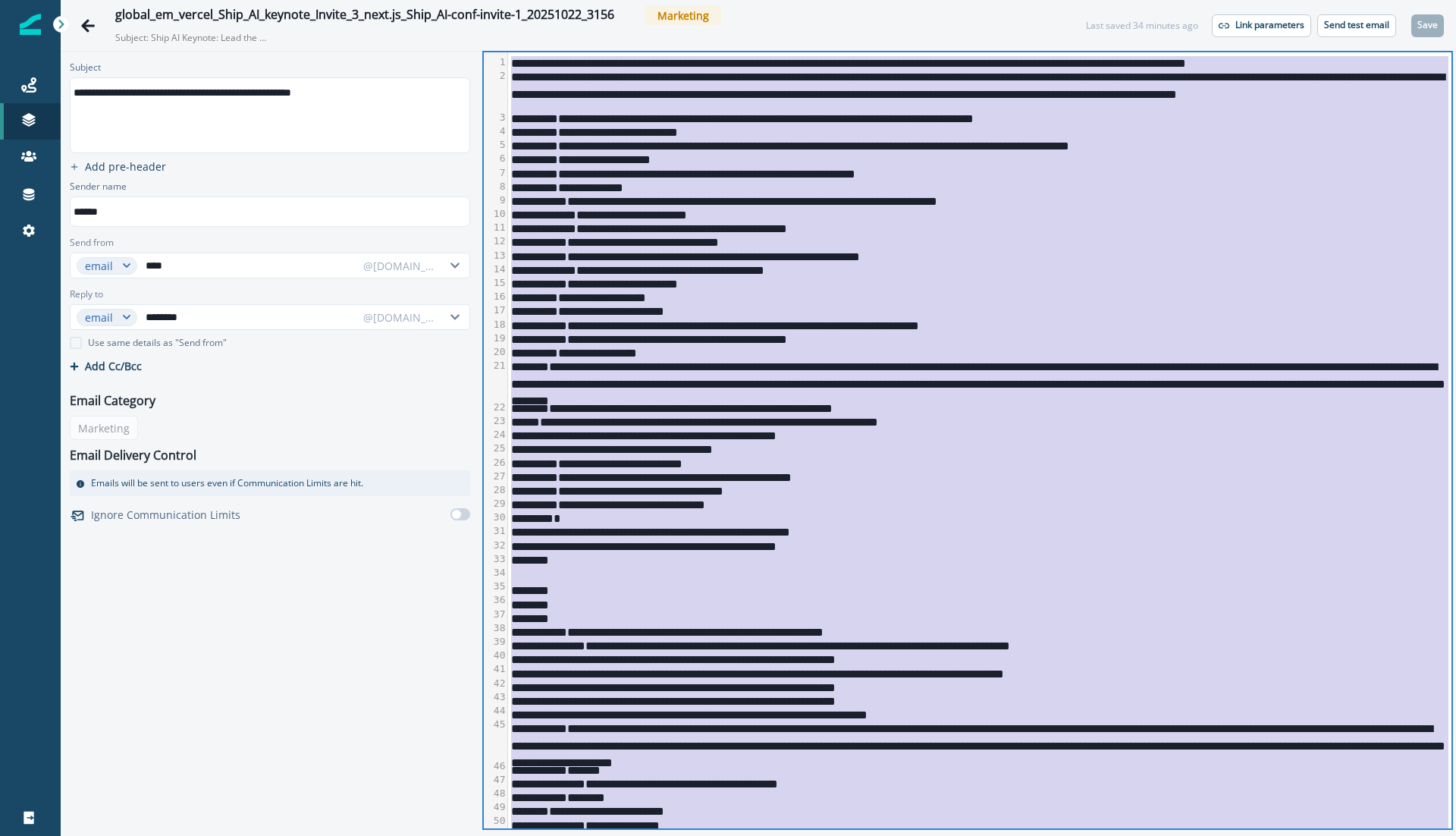
copy div "**********"
click at [403, 95] on div "**********" at bounding box center [269, 92] width 398 height 23
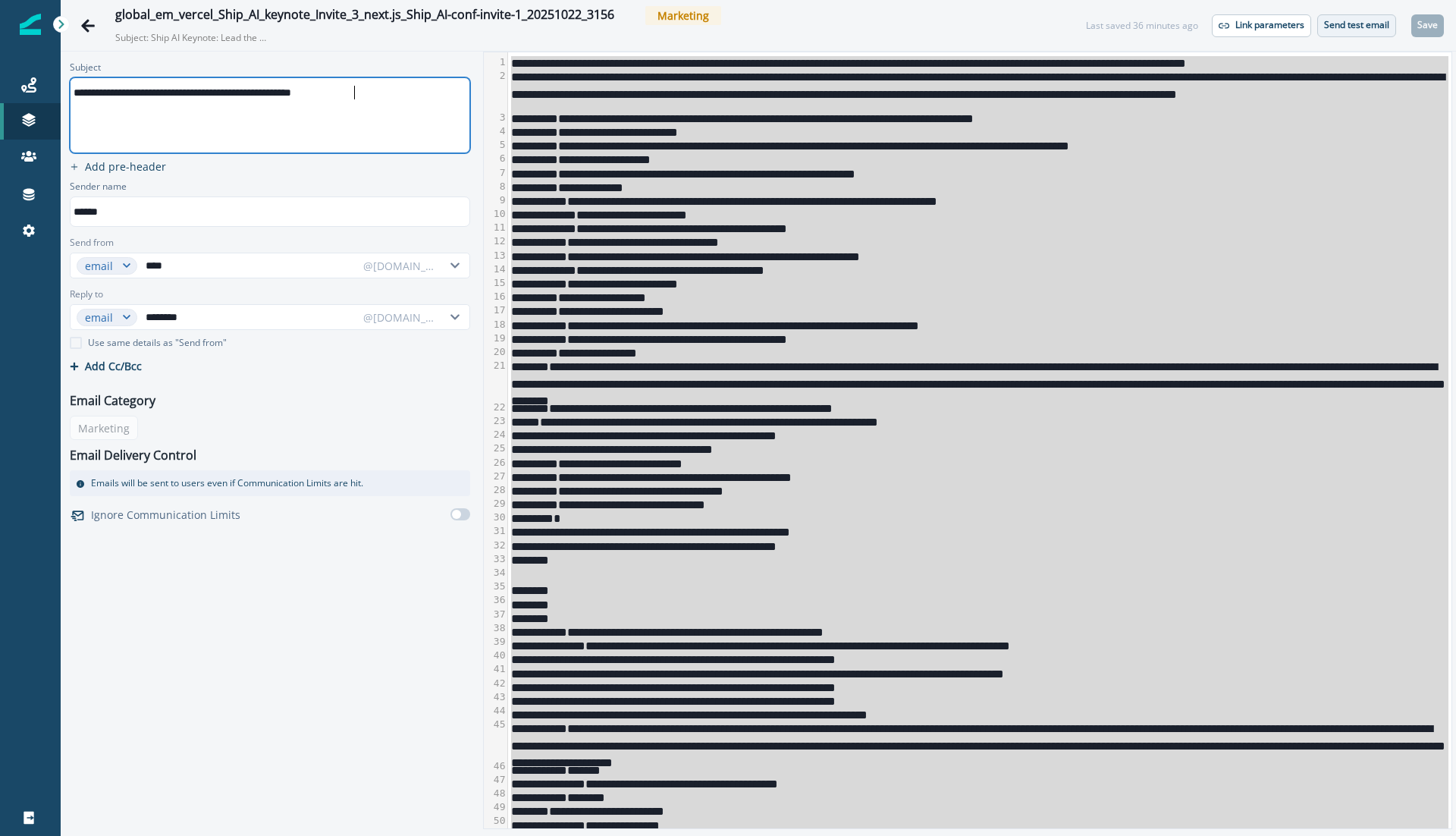
click at [1357, 19] on p "Send test email" at bounding box center [1357, 24] width 65 height 11
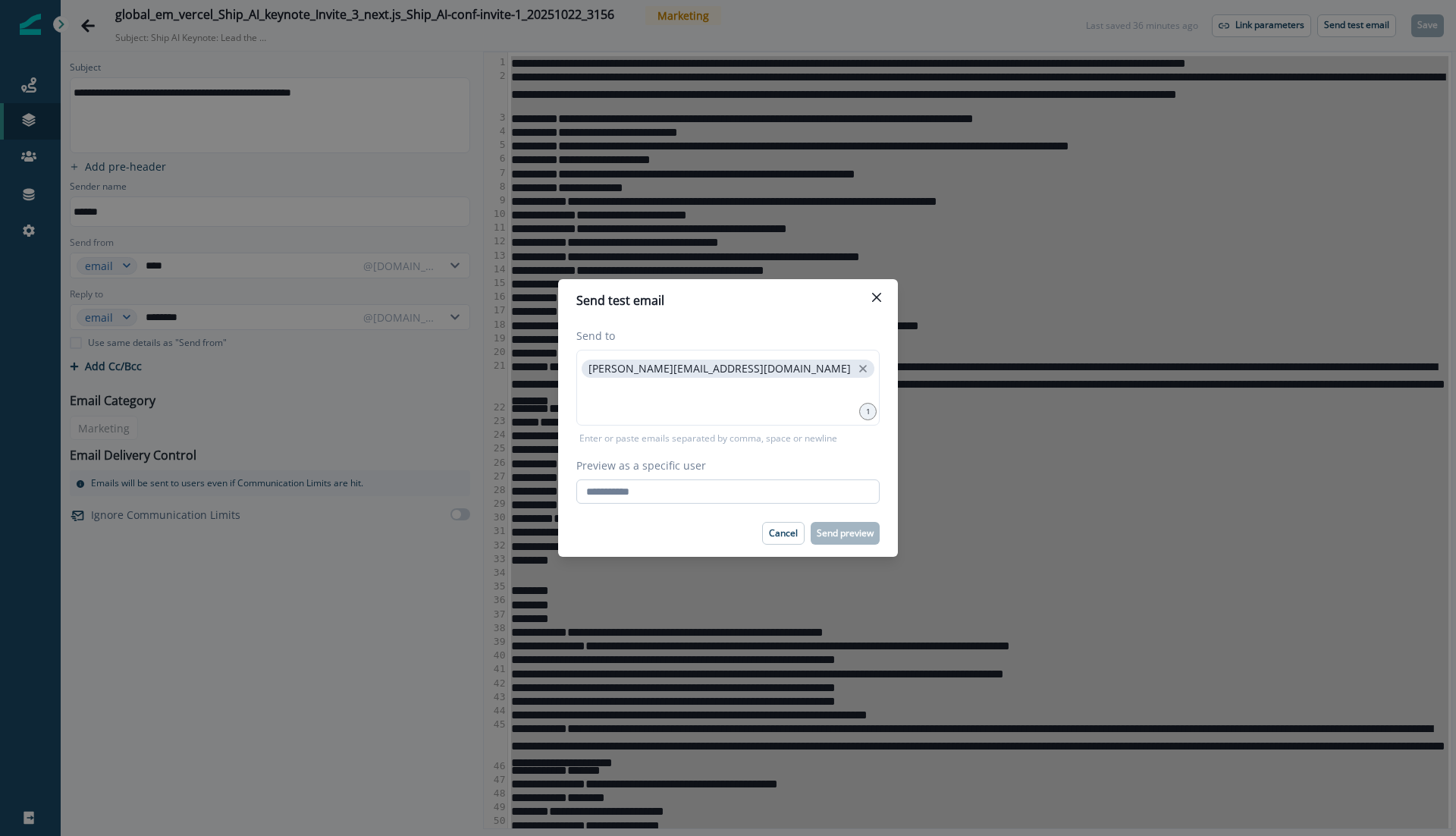
click at [638, 490] on input "Preview as a specific user" at bounding box center [728, 492] width 303 height 24
type input "**********"
click at [690, 538] on div "Cancel Send preview" at bounding box center [728, 533] width 303 height 23
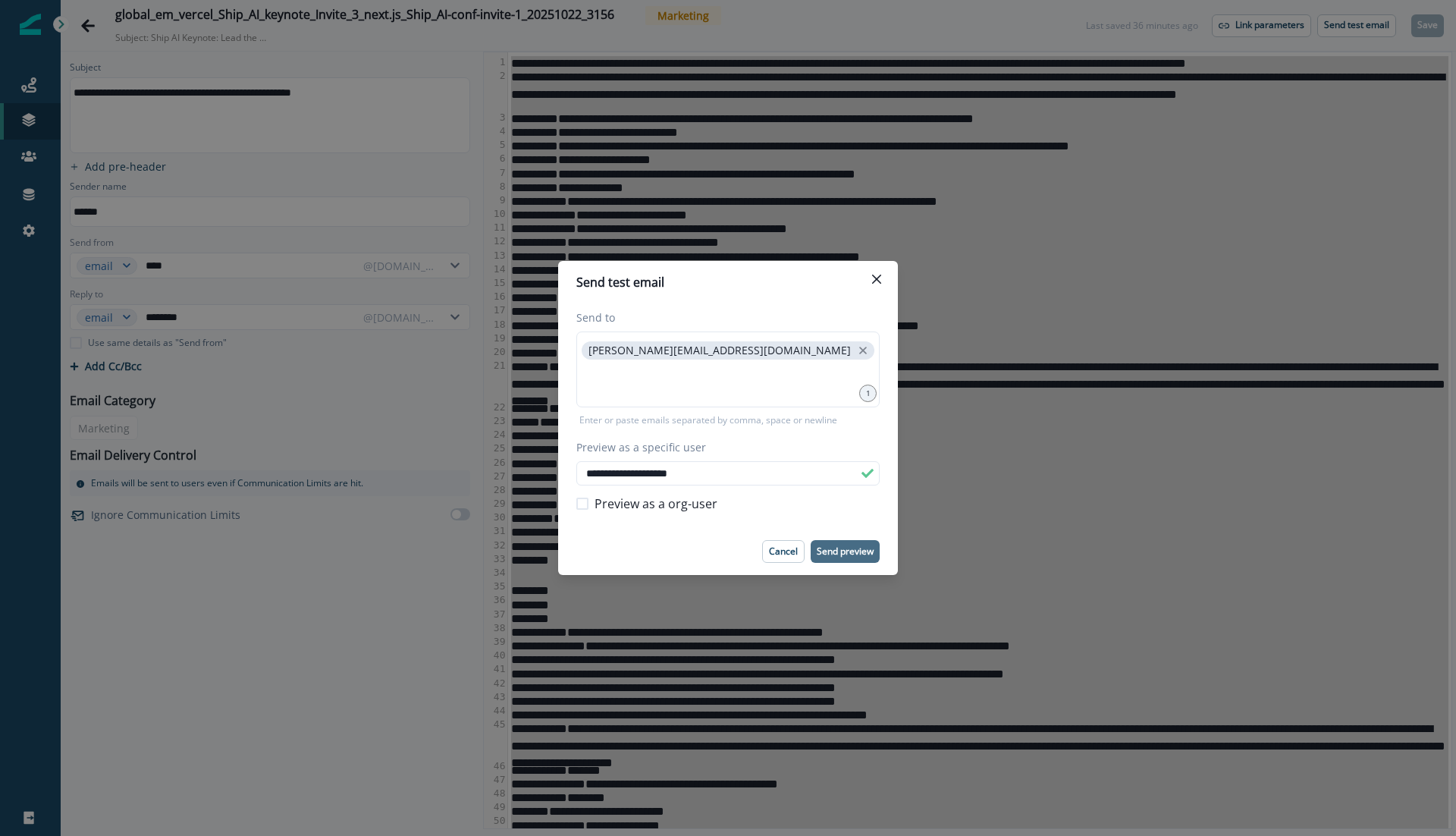
click at [850, 543] on button "Send preview" at bounding box center [845, 551] width 69 height 23
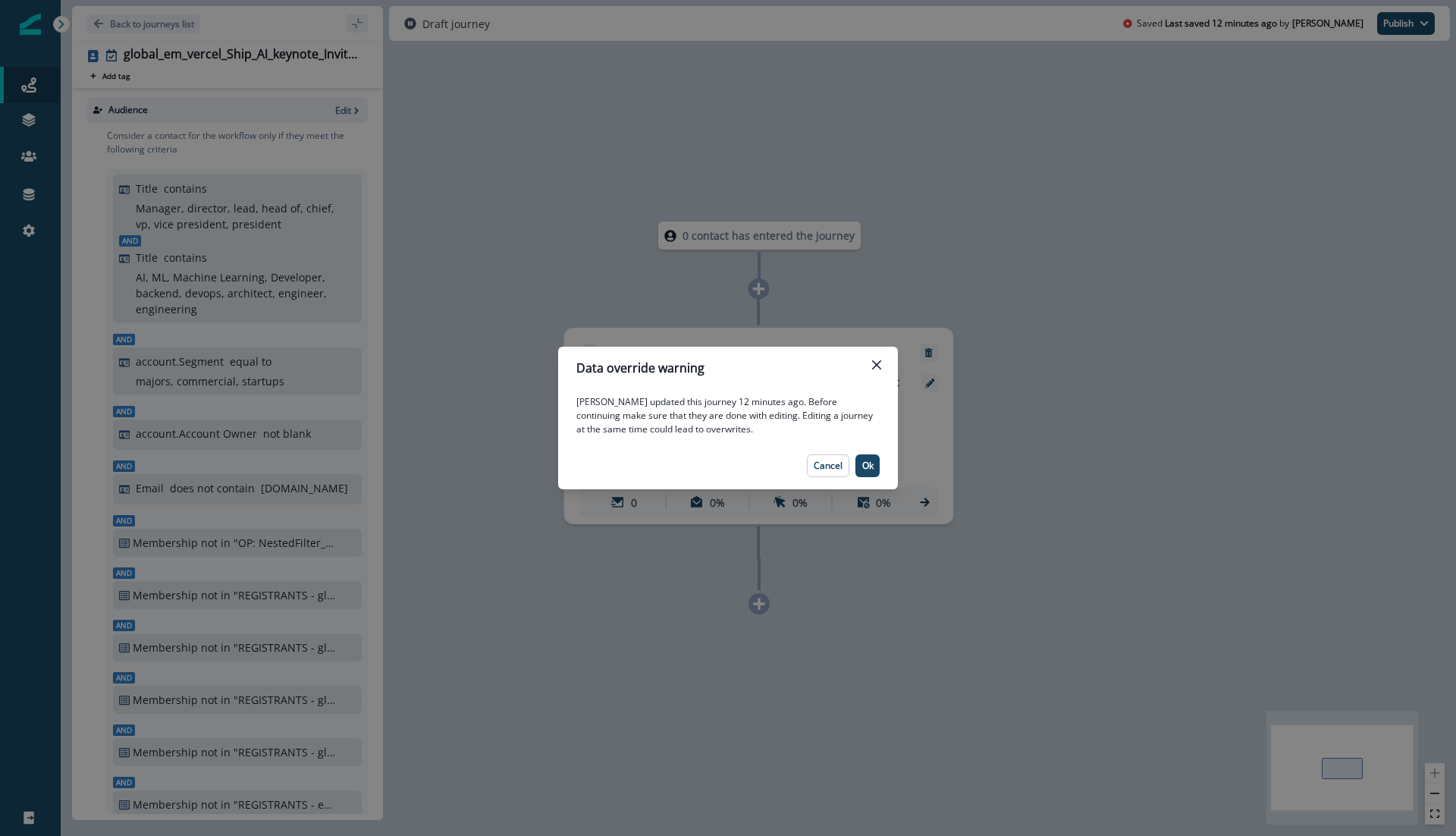
click at [864, 454] on footer "Cancel Ok" at bounding box center [728, 466] width 340 height 47
click at [864, 458] on button "Ok" at bounding box center [867, 466] width 24 height 23
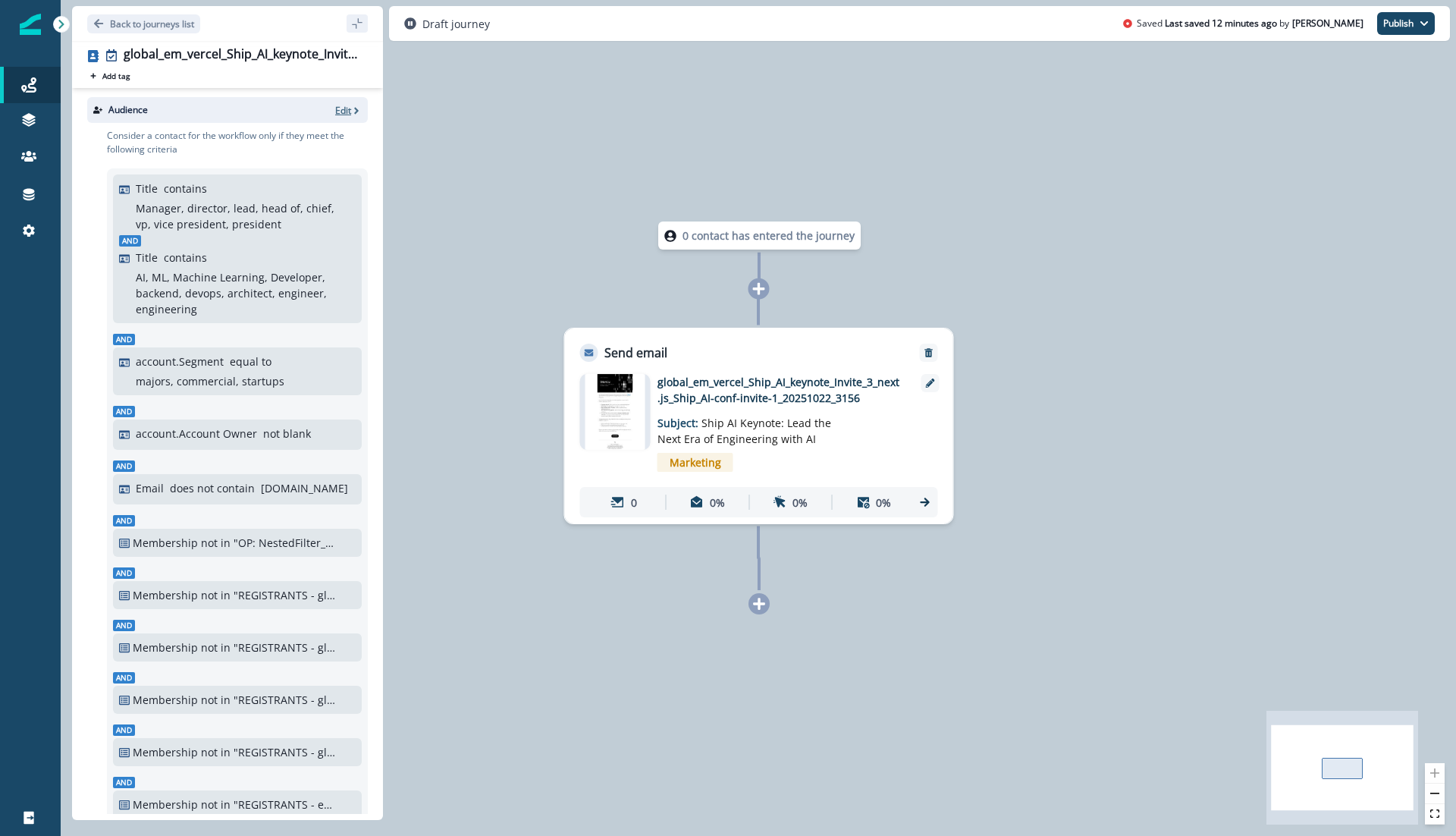
click at [342, 105] on p "Edit" at bounding box center [344, 111] width 16 height 13
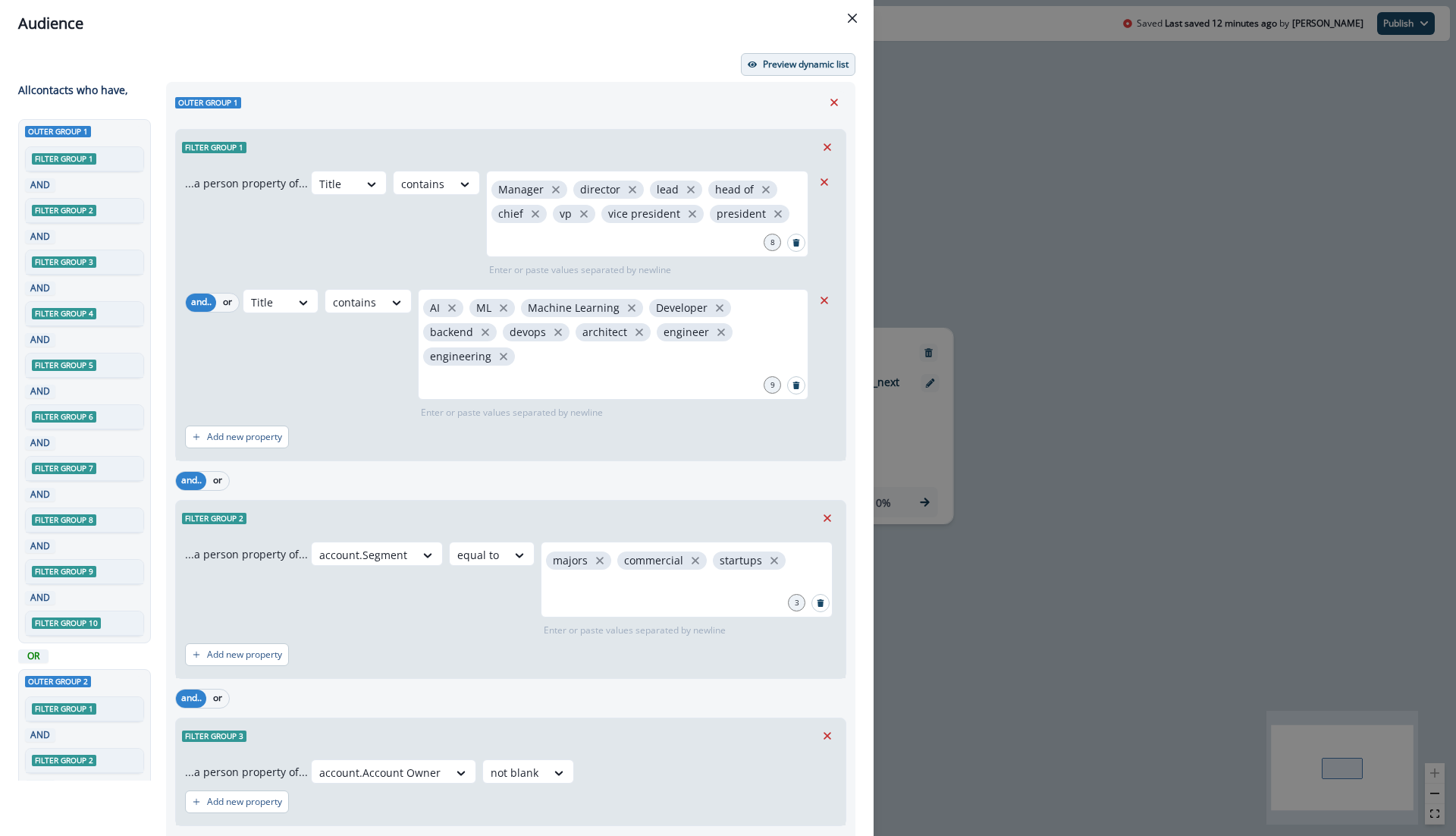
click at [766, 65] on p "Preview dynamic list" at bounding box center [806, 64] width 86 height 11
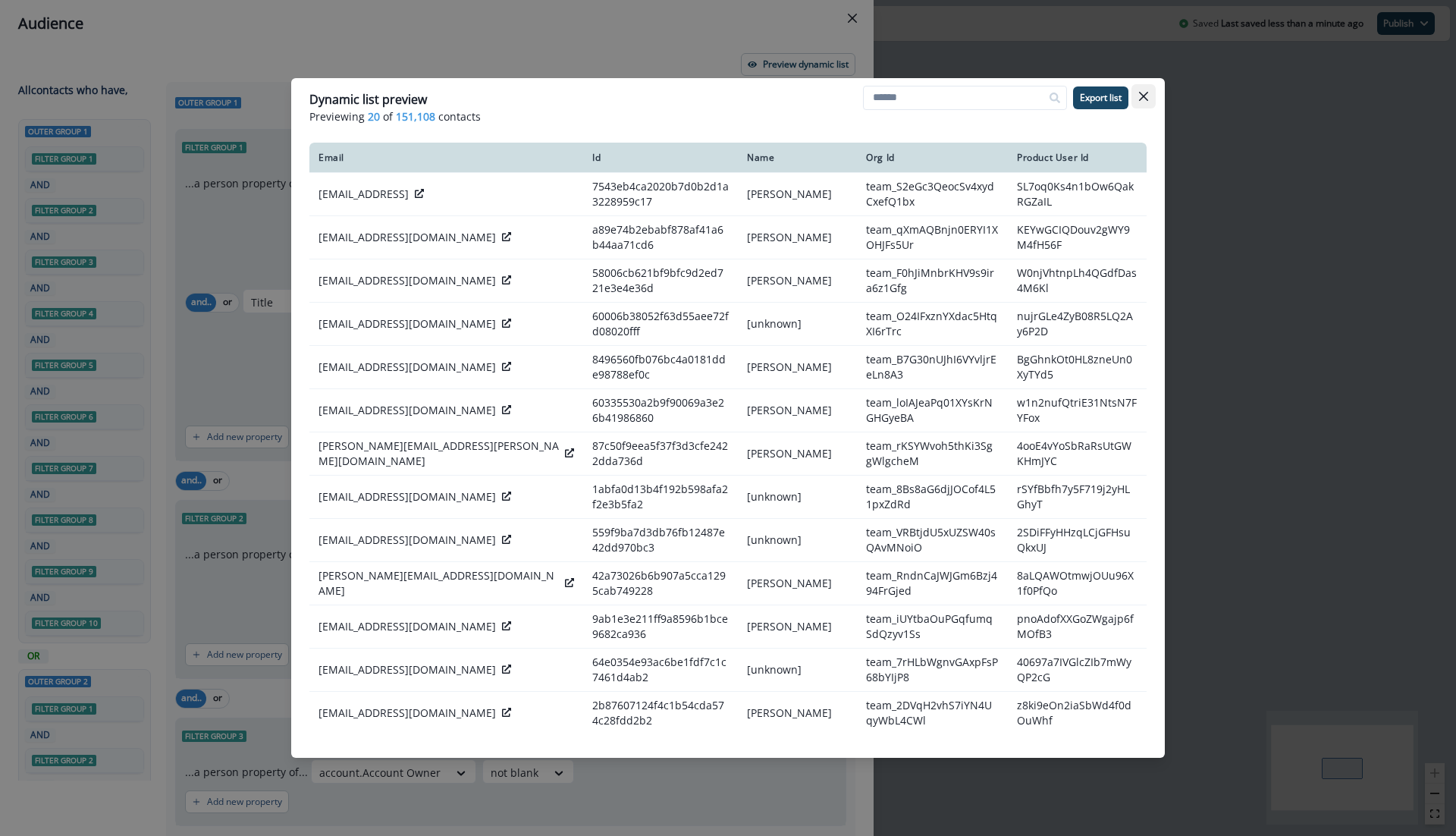
click at [1150, 94] on button "Close" at bounding box center [1144, 96] width 24 height 24
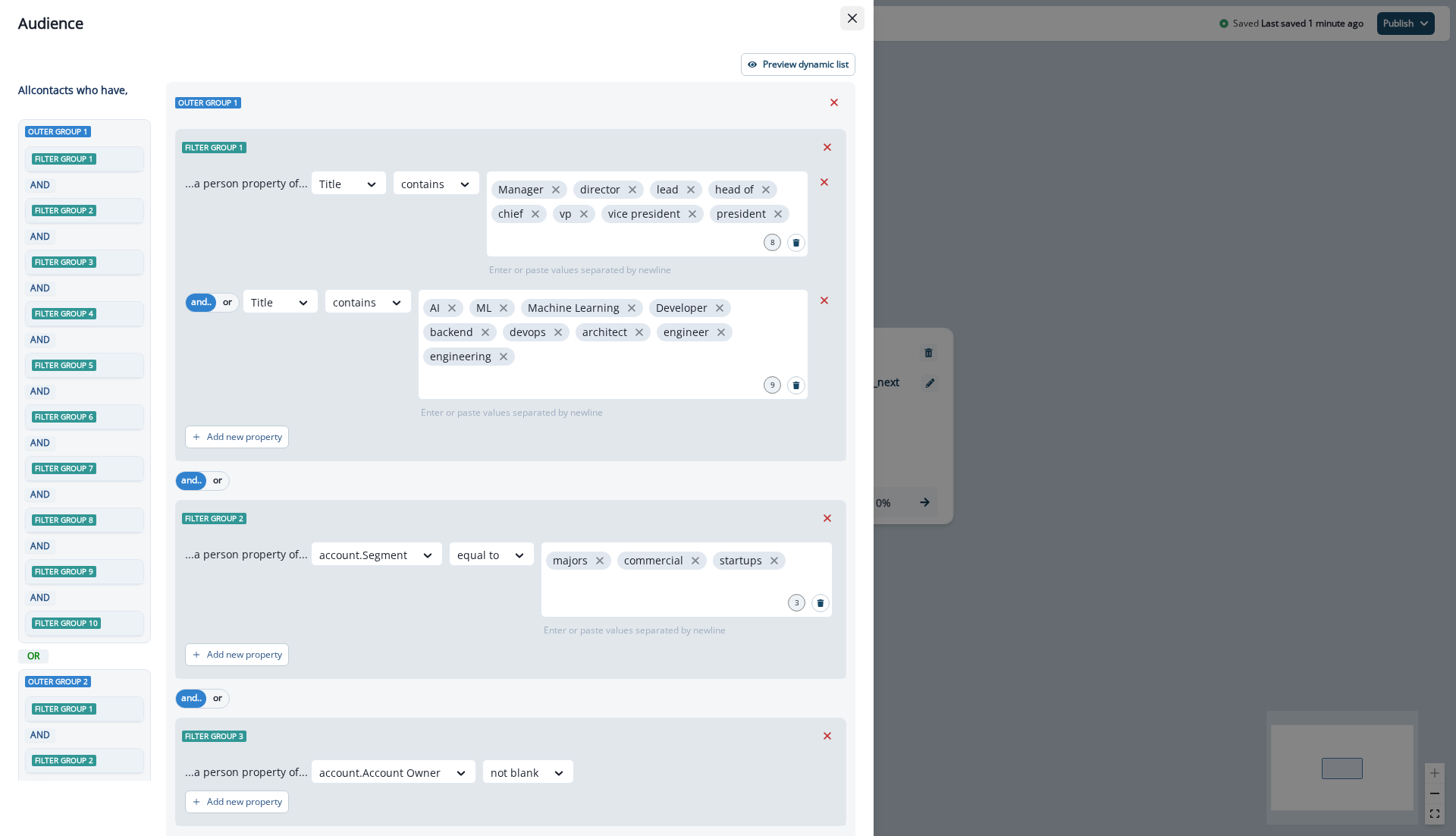
click at [864, 22] on button "Close" at bounding box center [852, 19] width 24 height 24
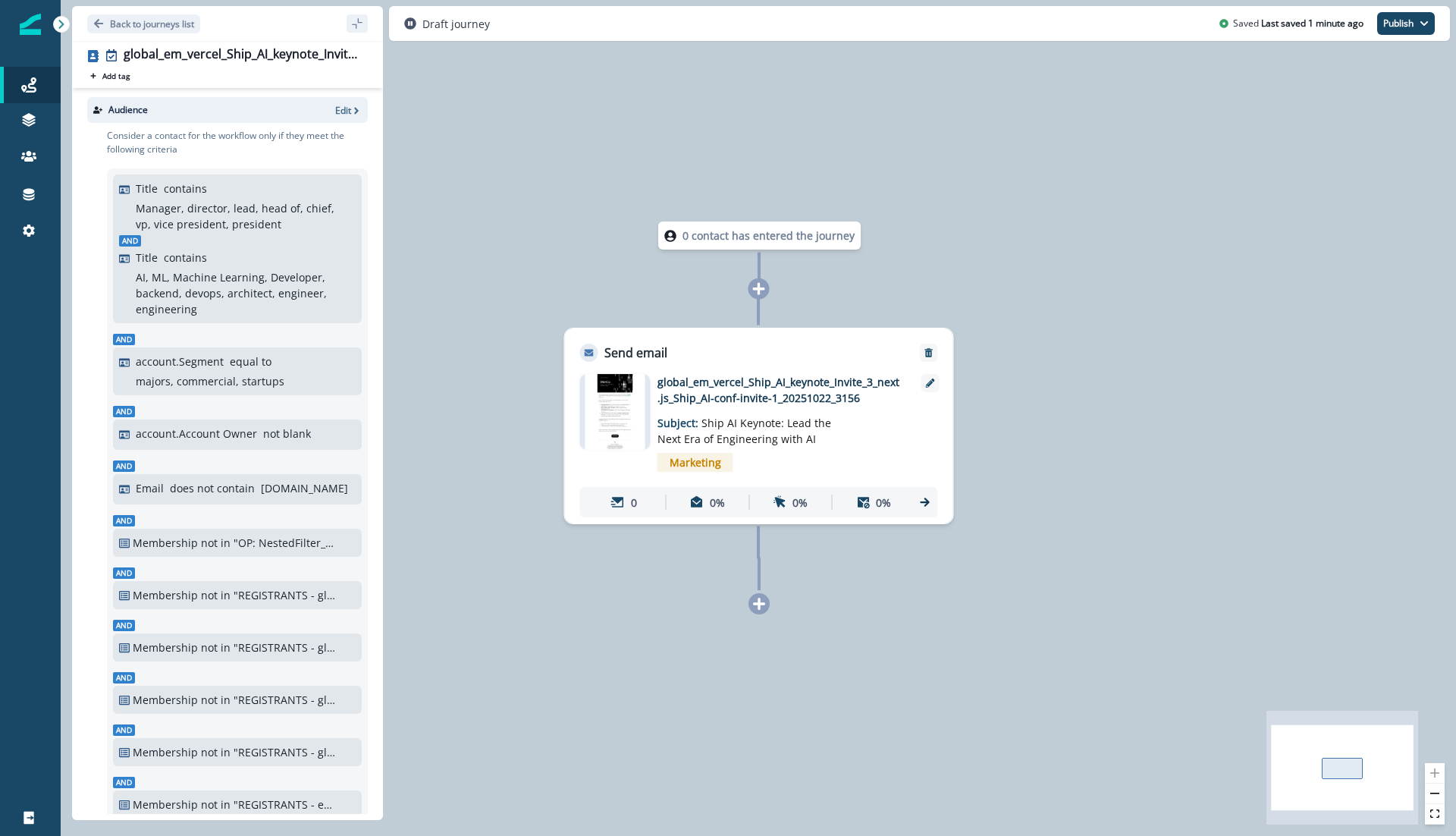
click at [625, 413] on img at bounding box center [614, 412] width 60 height 76
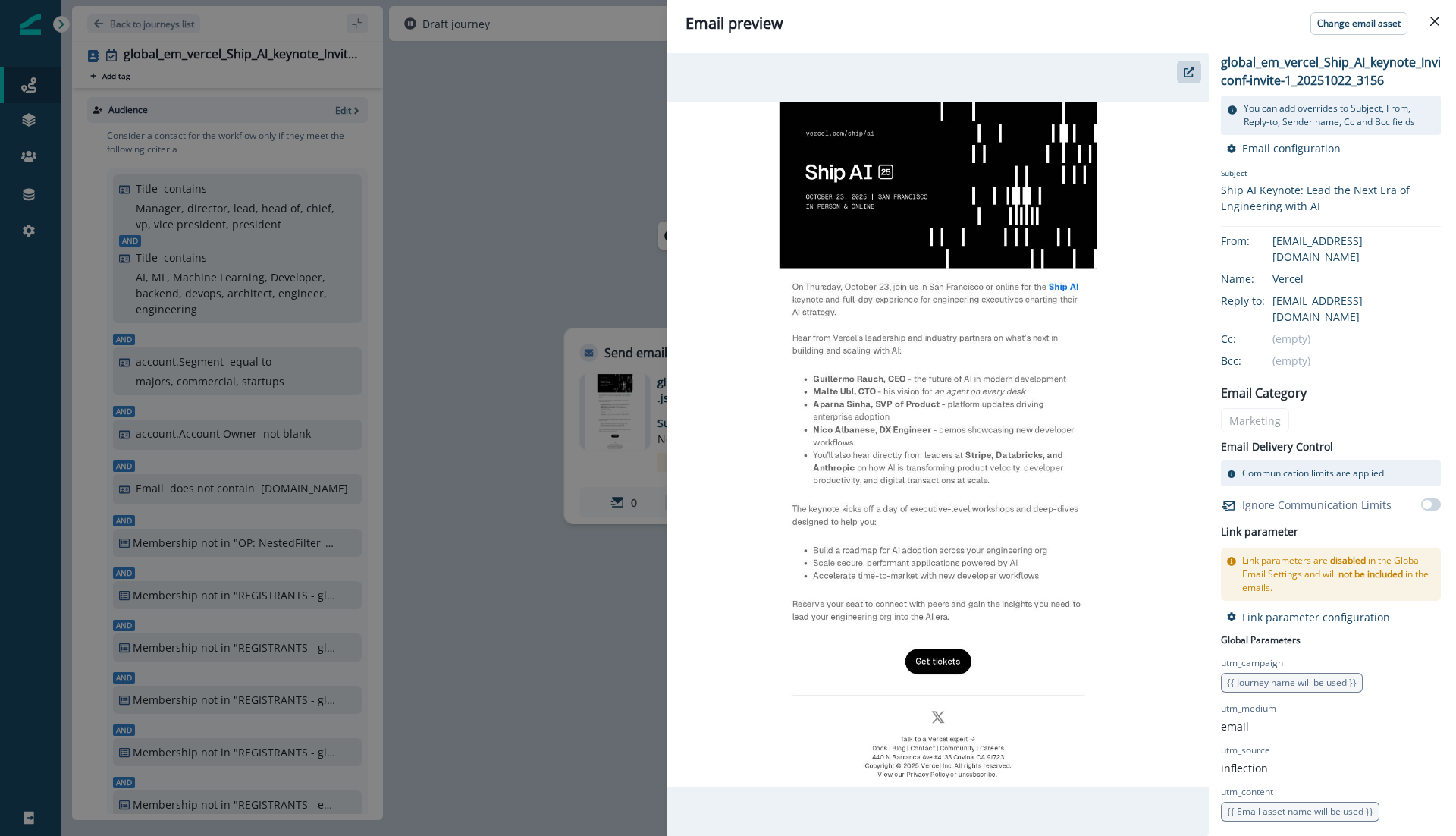
click at [483, 160] on div "Email preview Change email asset global_em_vercel_Ship_AI_keynote_Invite_3_next…" at bounding box center [728, 418] width 1456 height 836
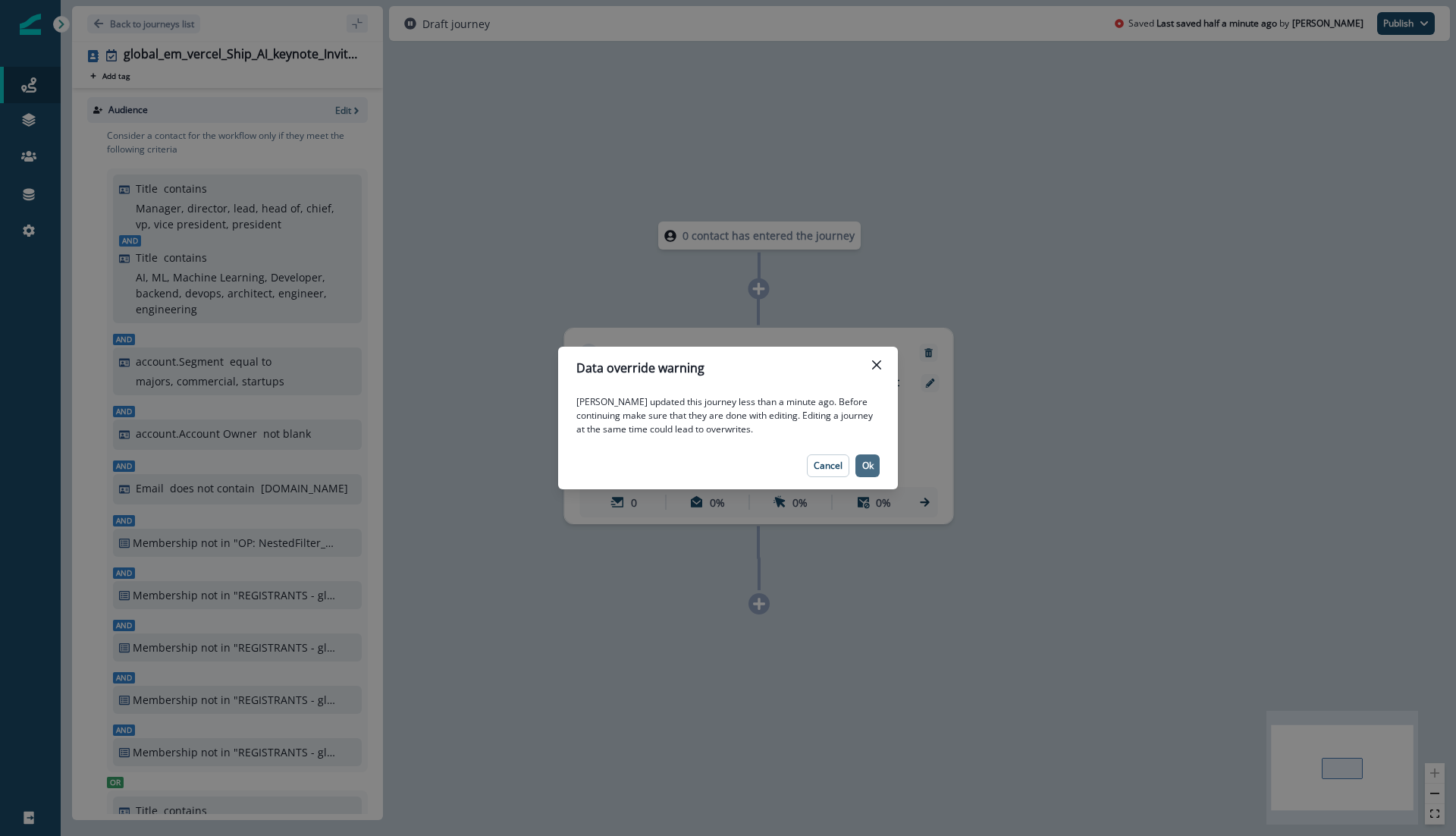
click at [870, 467] on p "Ok" at bounding box center [868, 465] width 11 height 11
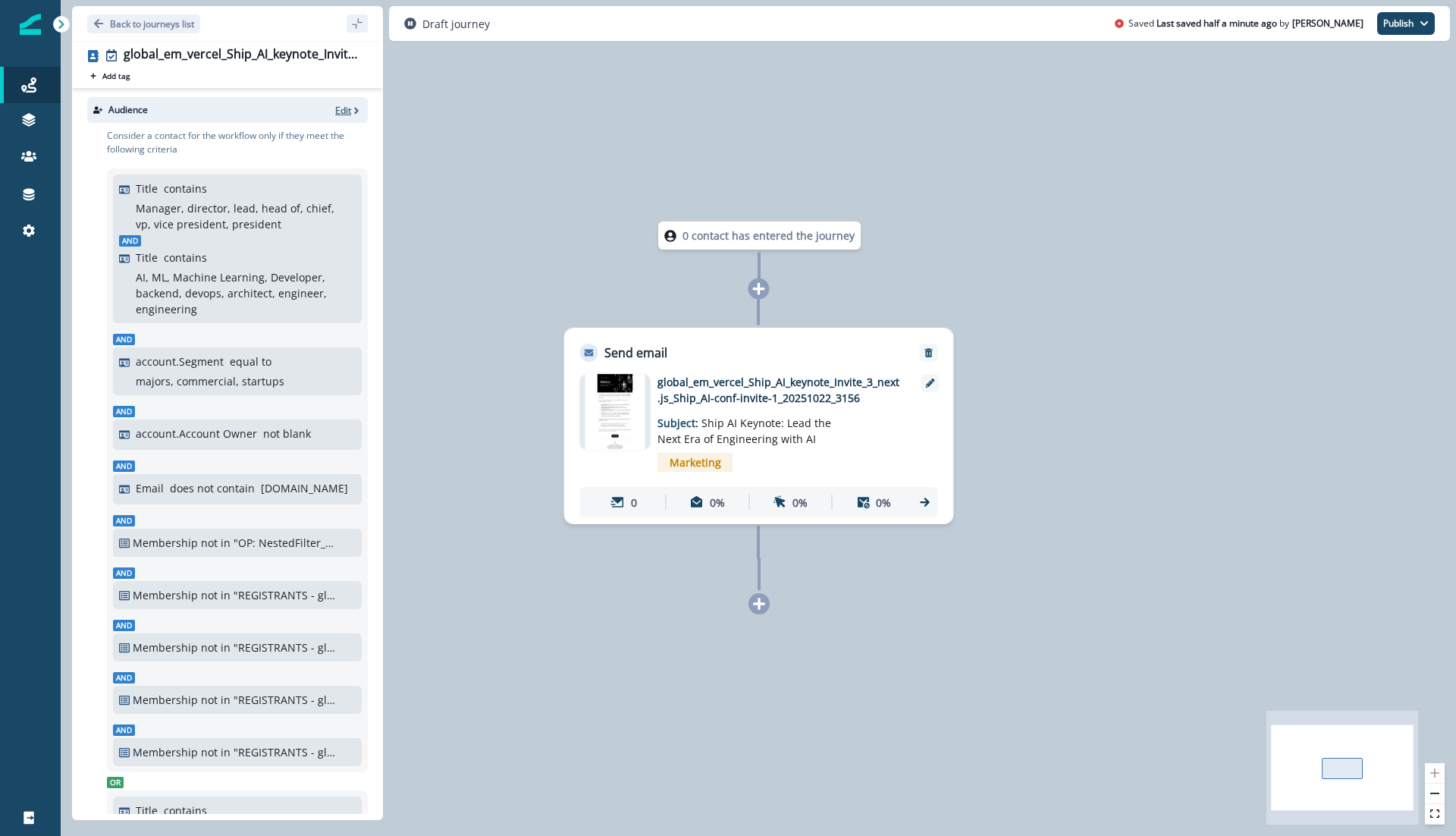
click at [346, 104] on p "Edit" at bounding box center [344, 111] width 16 height 13
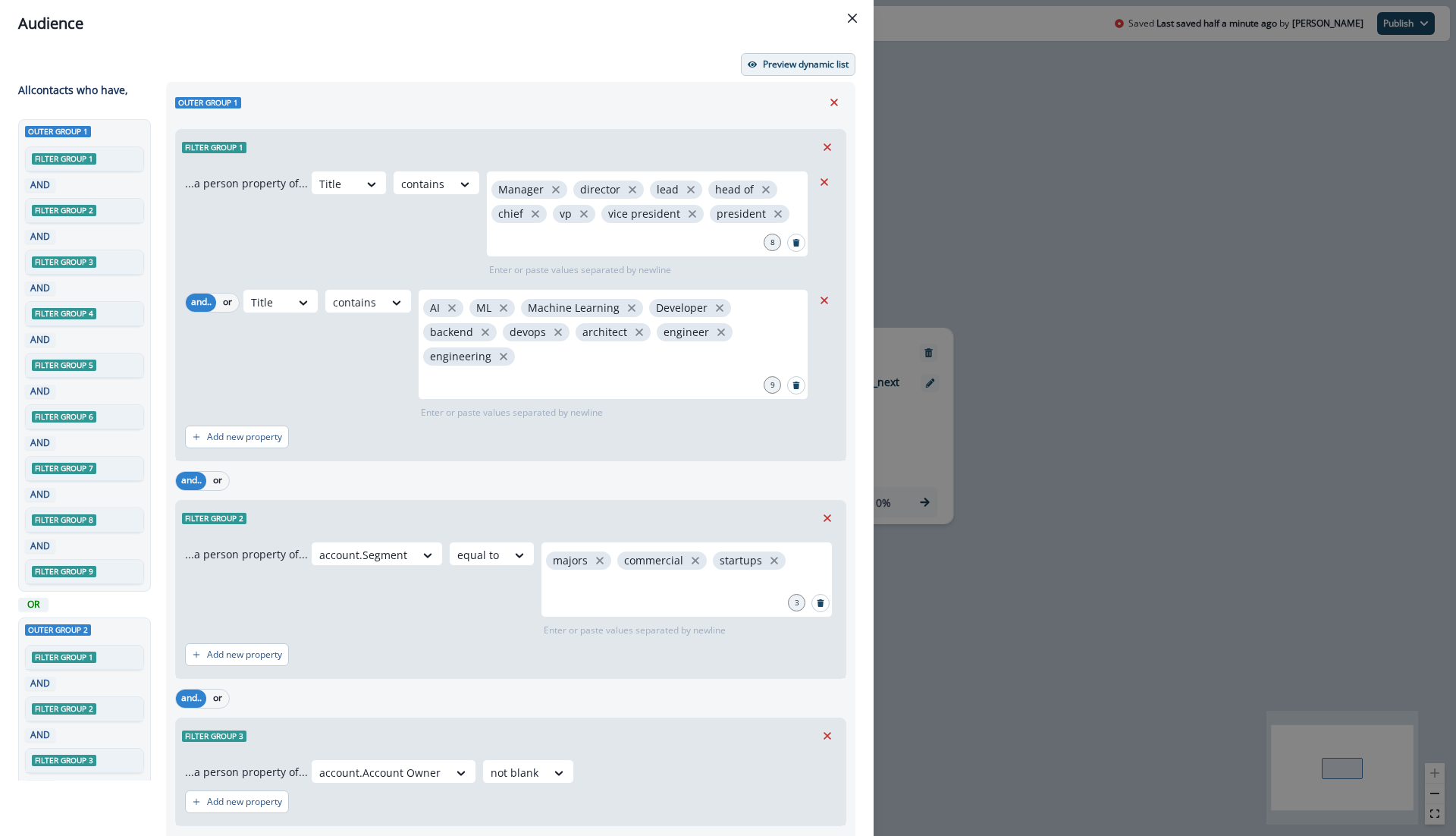
click at [773, 57] on button "Preview dynamic list" at bounding box center [799, 65] width 115 height 23
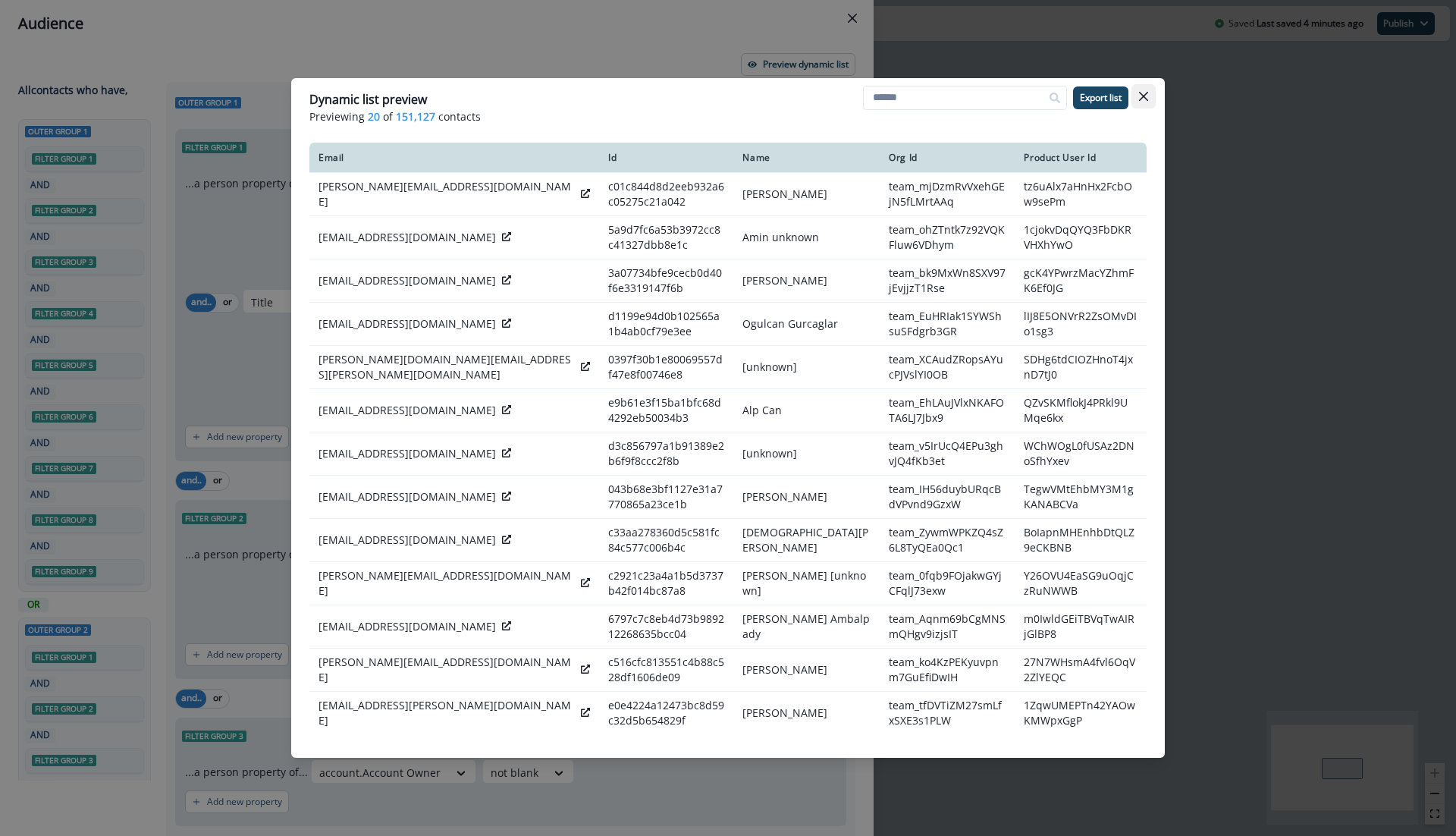
click at [1149, 97] on button "Close" at bounding box center [1144, 96] width 24 height 24
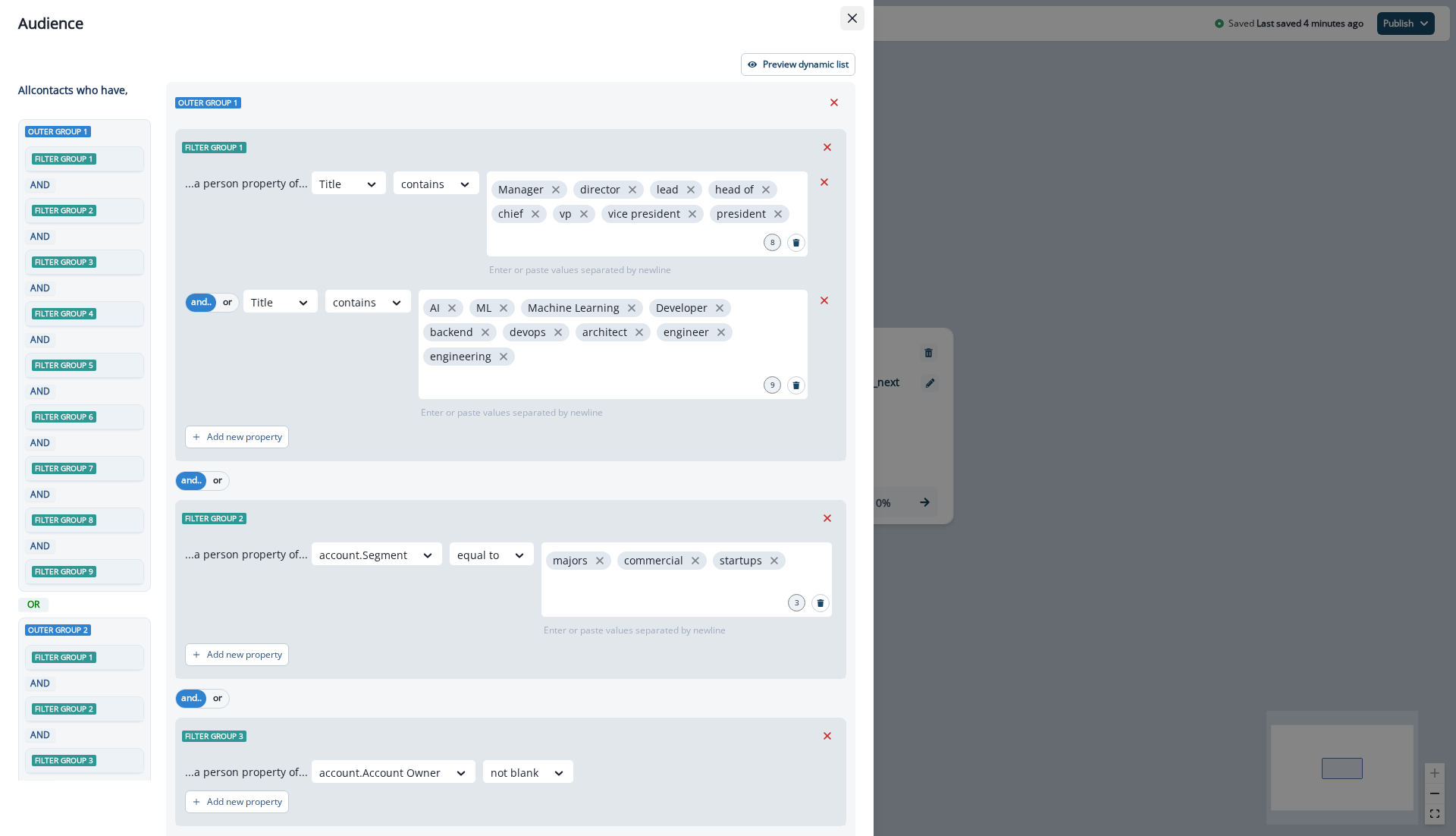
click at [858, 19] on button "Close" at bounding box center [852, 19] width 24 height 24
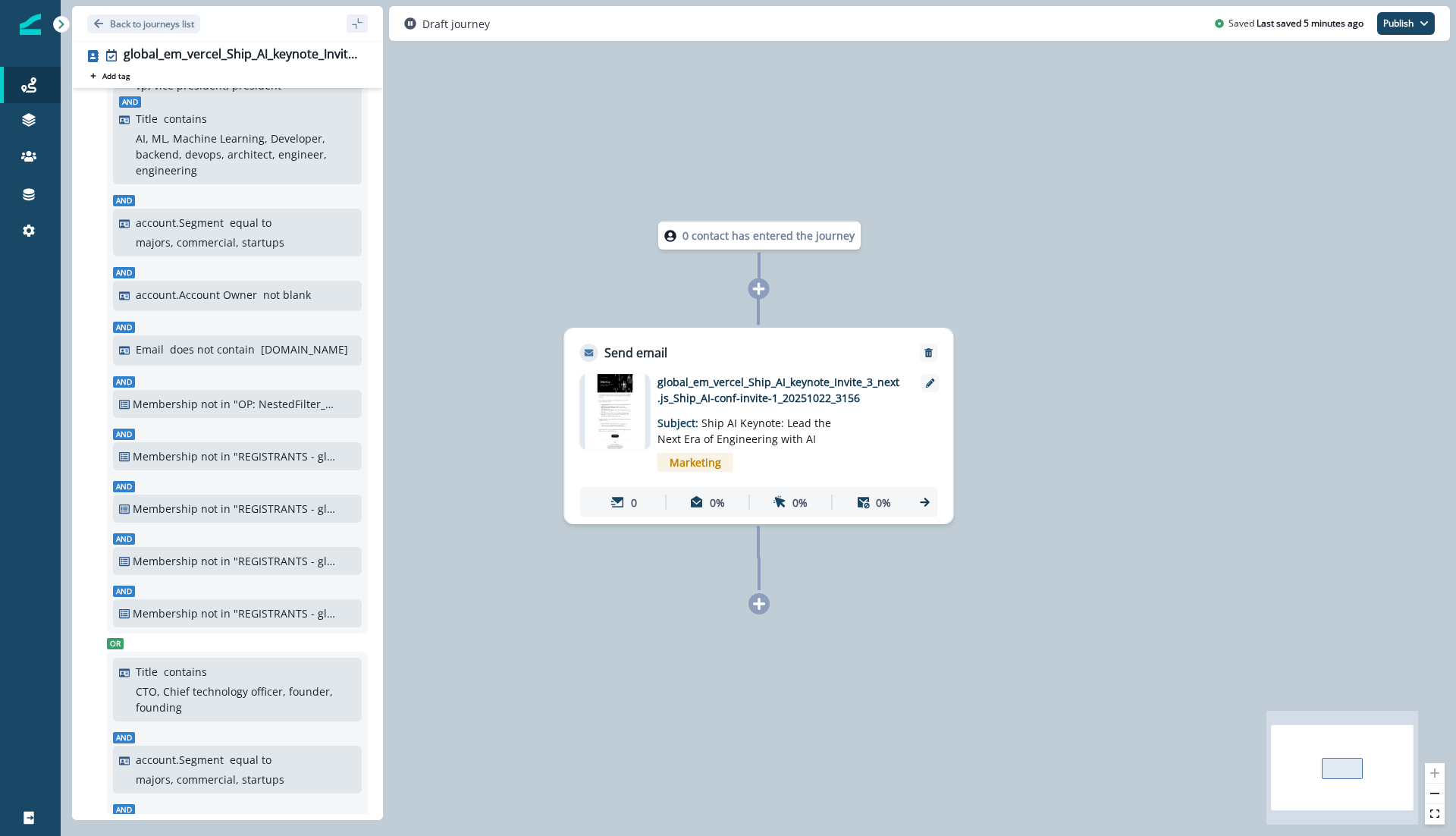
scroll to position [134, 0]
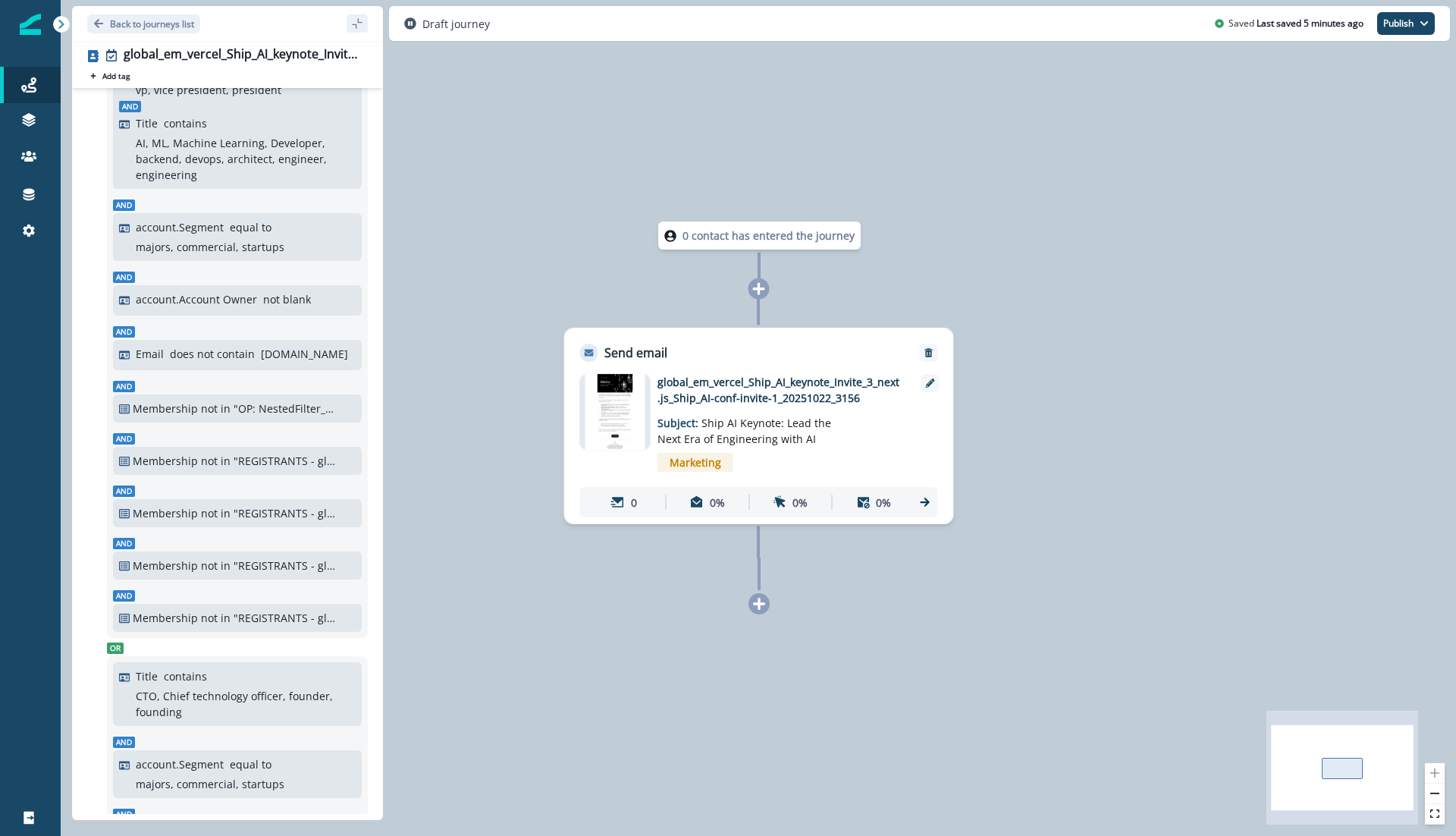
click at [264, 407] on p ""OP: NestedFilter_MasterEmailSuppression+3daygov"" at bounding box center [285, 408] width 103 height 16
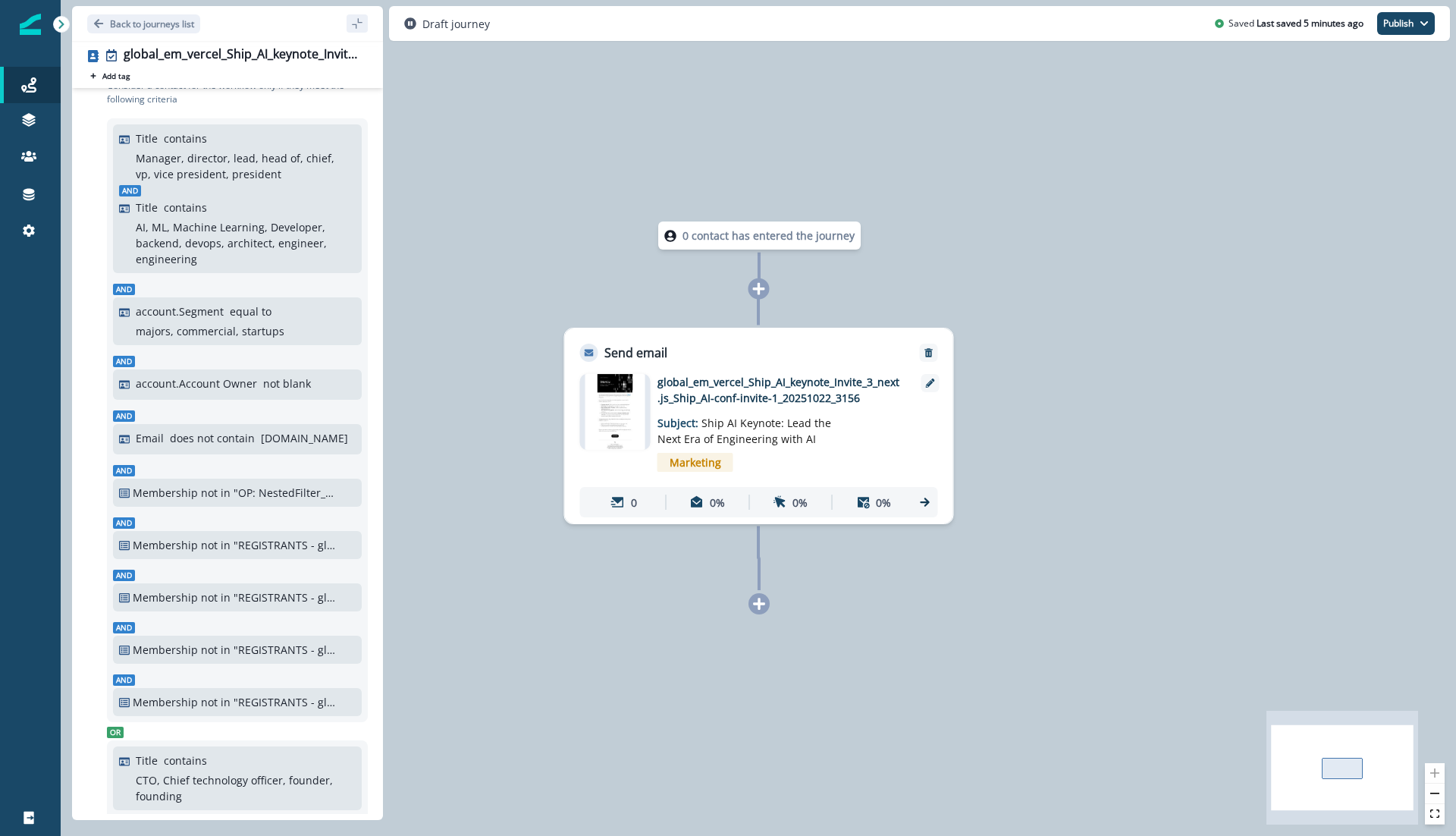
scroll to position [0, 0]
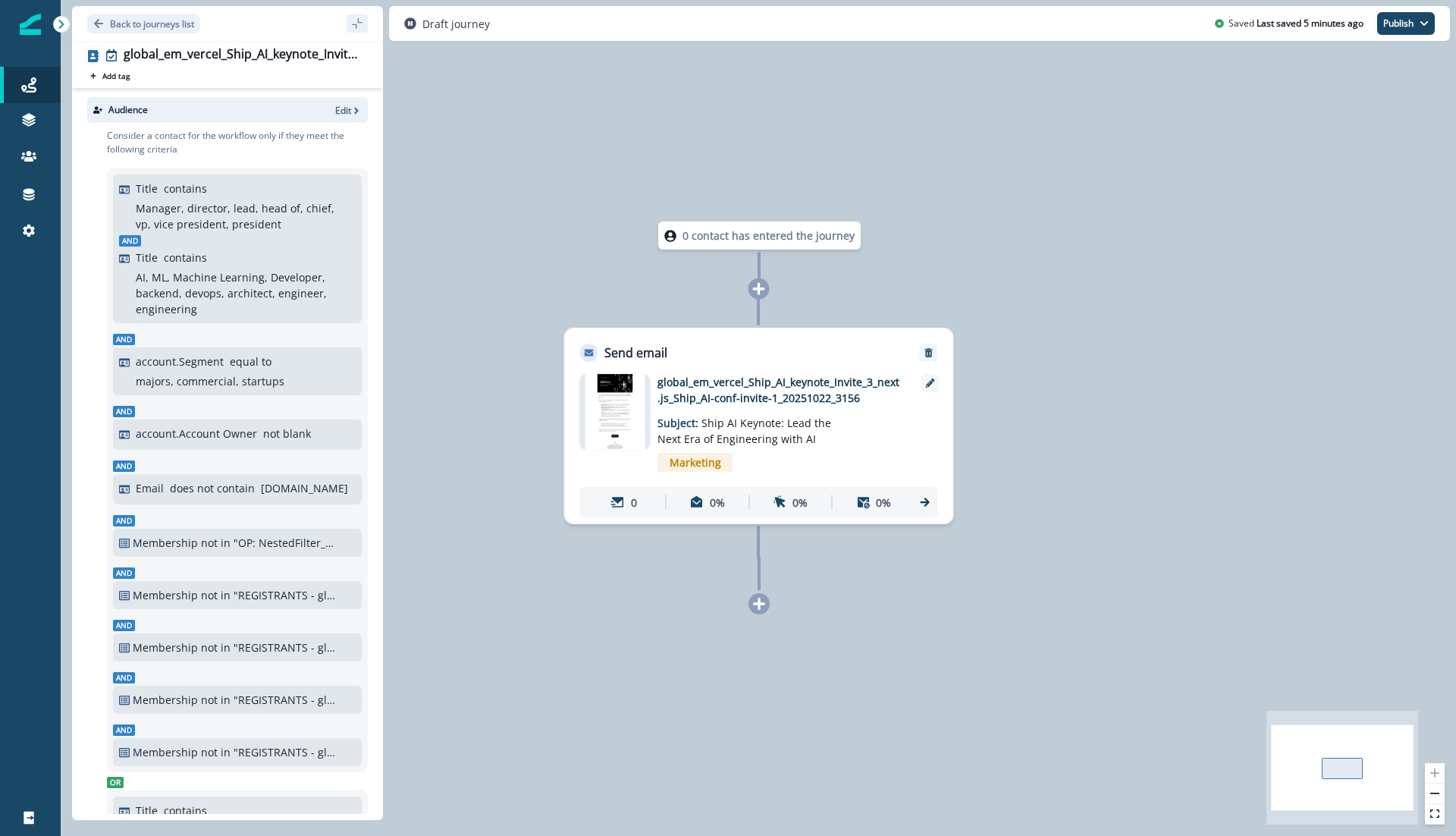
click at [622, 407] on img at bounding box center [614, 412] width 60 height 76
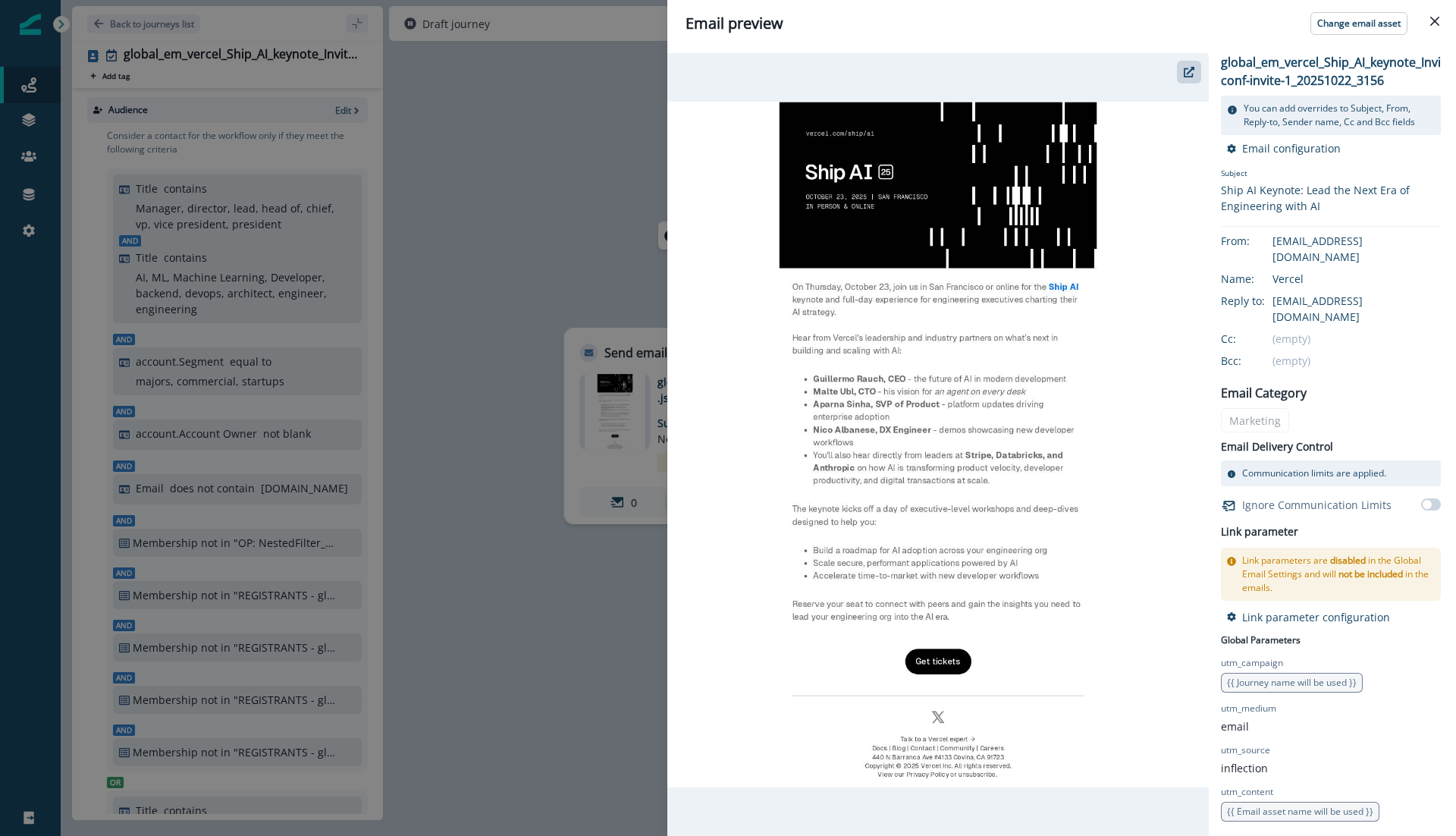
click at [518, 191] on div "Email preview Change email asset global_em_vercel_Ship_AI_keynote_Invite_3_next…" at bounding box center [728, 418] width 1456 height 836
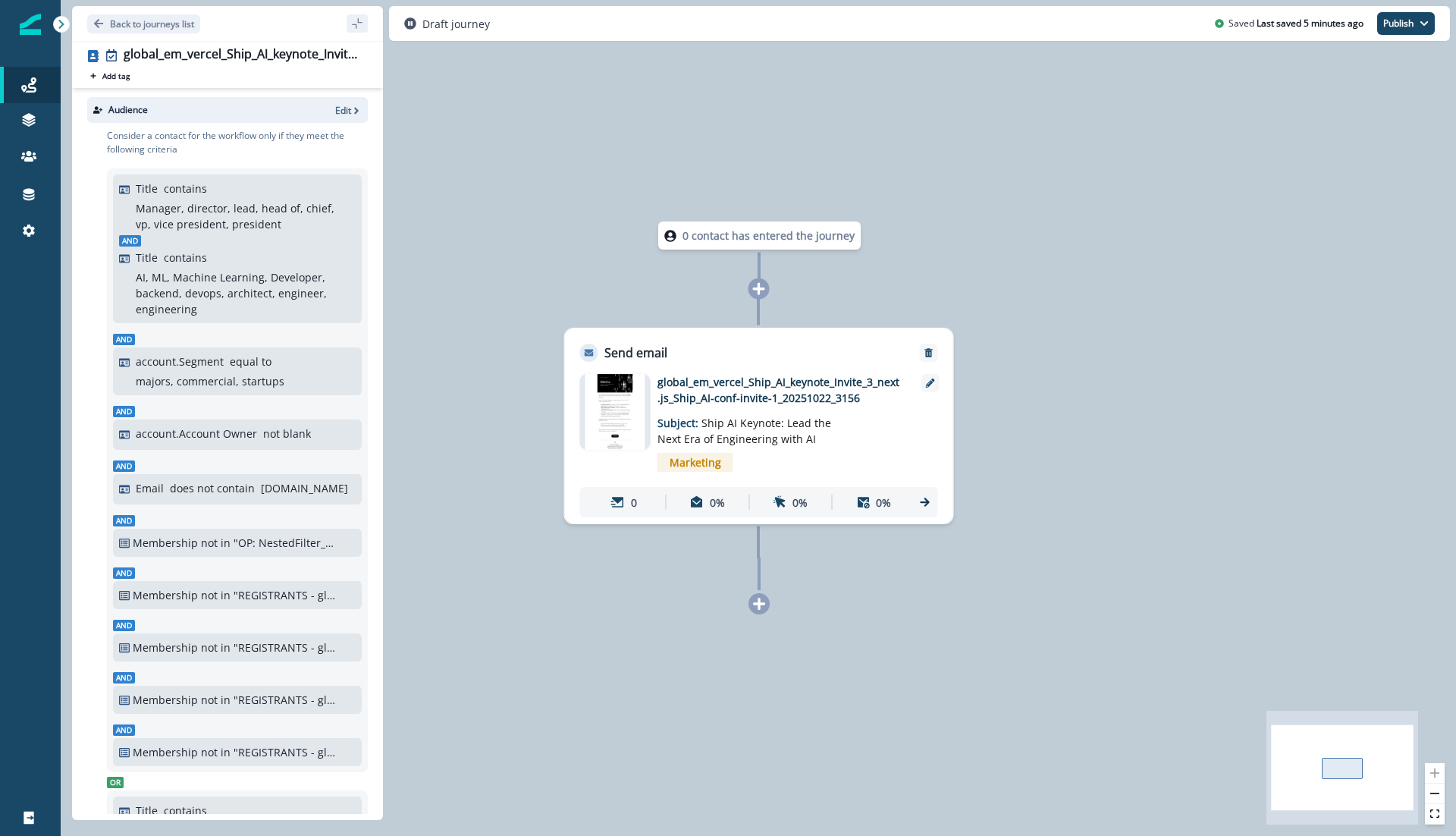
click at [1406, 38] on div "Draft journey Saved Last saved 5 minutes ago Publish as active journey as inact…" at bounding box center [919, 23] width 1061 height 35
click at [1401, 22] on button "Publish" at bounding box center [1406, 23] width 57 height 23
click at [1344, 62] on button "as active journey" at bounding box center [1350, 61] width 168 height 27
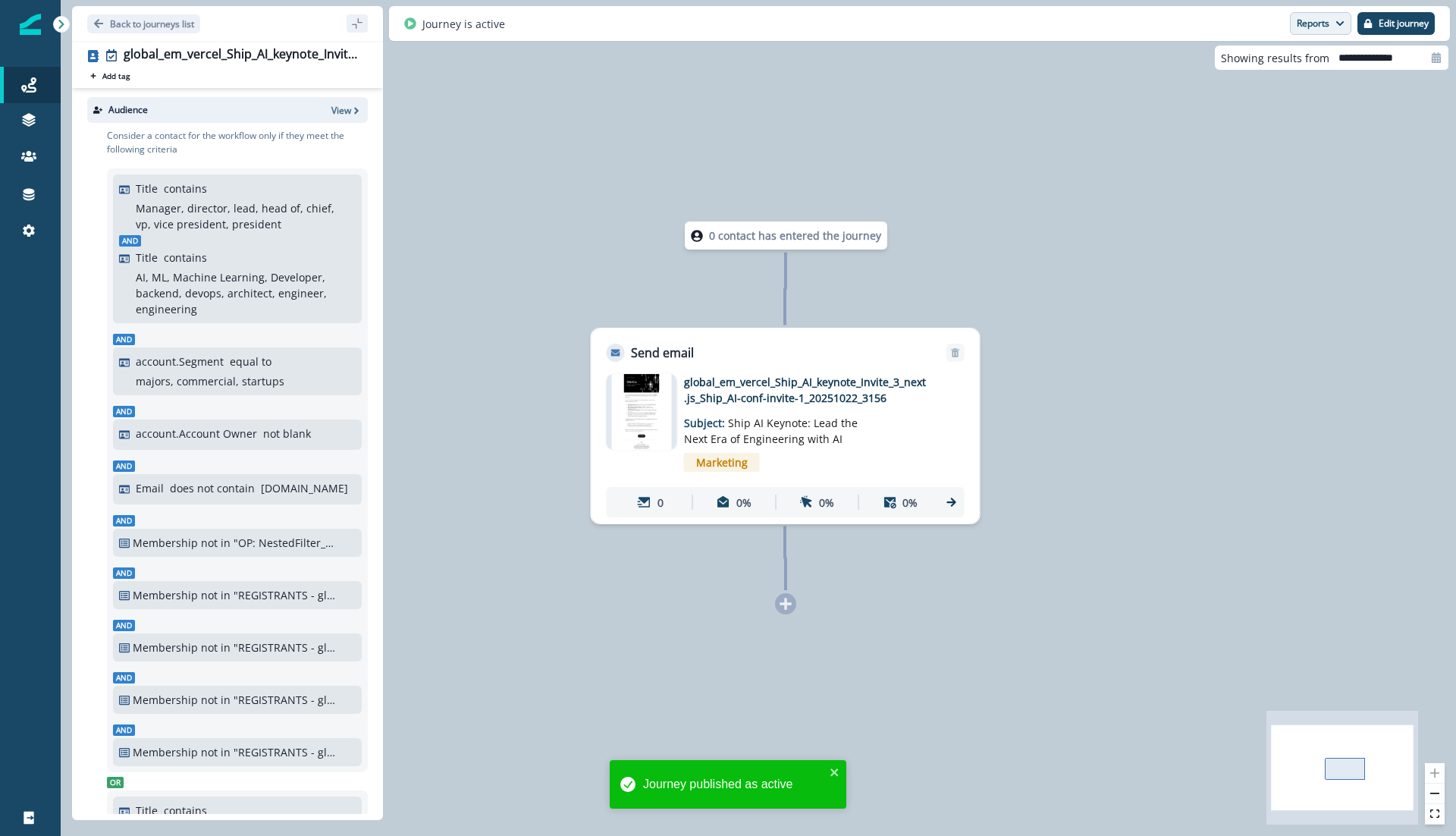
click at [1298, 17] on button "Reports" at bounding box center [1321, 23] width 61 height 23
click at [1250, 55] on p "Email Report" at bounding box center [1239, 61] width 74 height 19
